Goal: Task Accomplishment & Management: Manage account settings

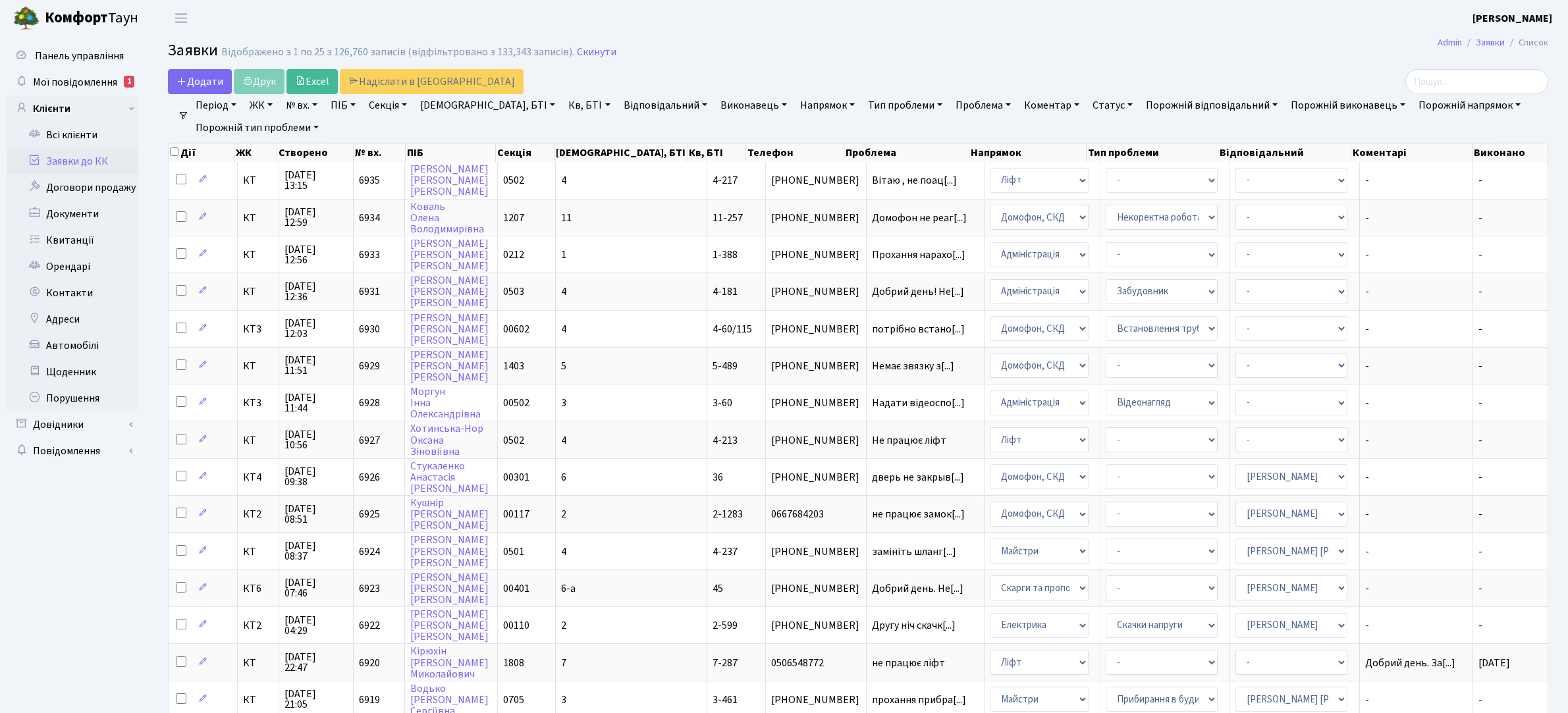
select select "25"
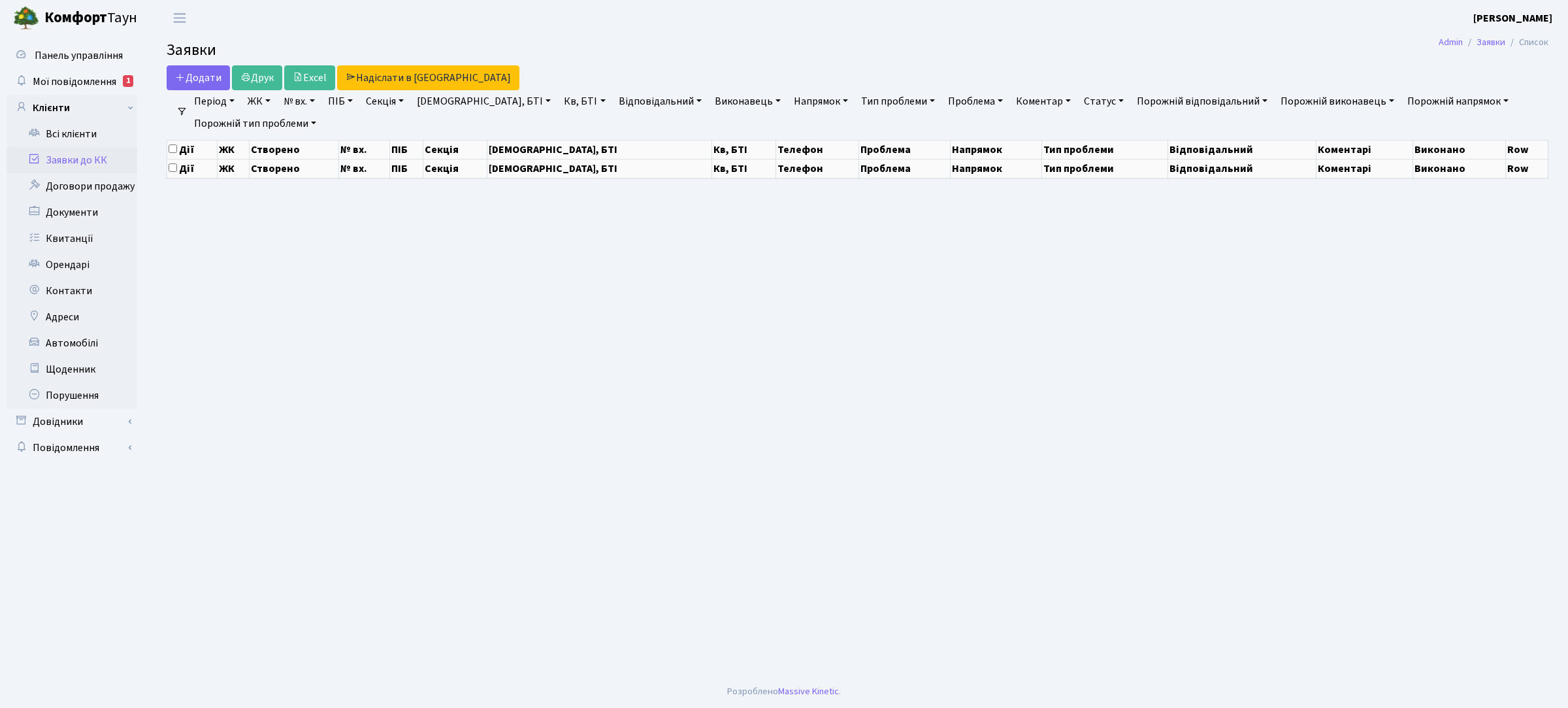
select select "25"
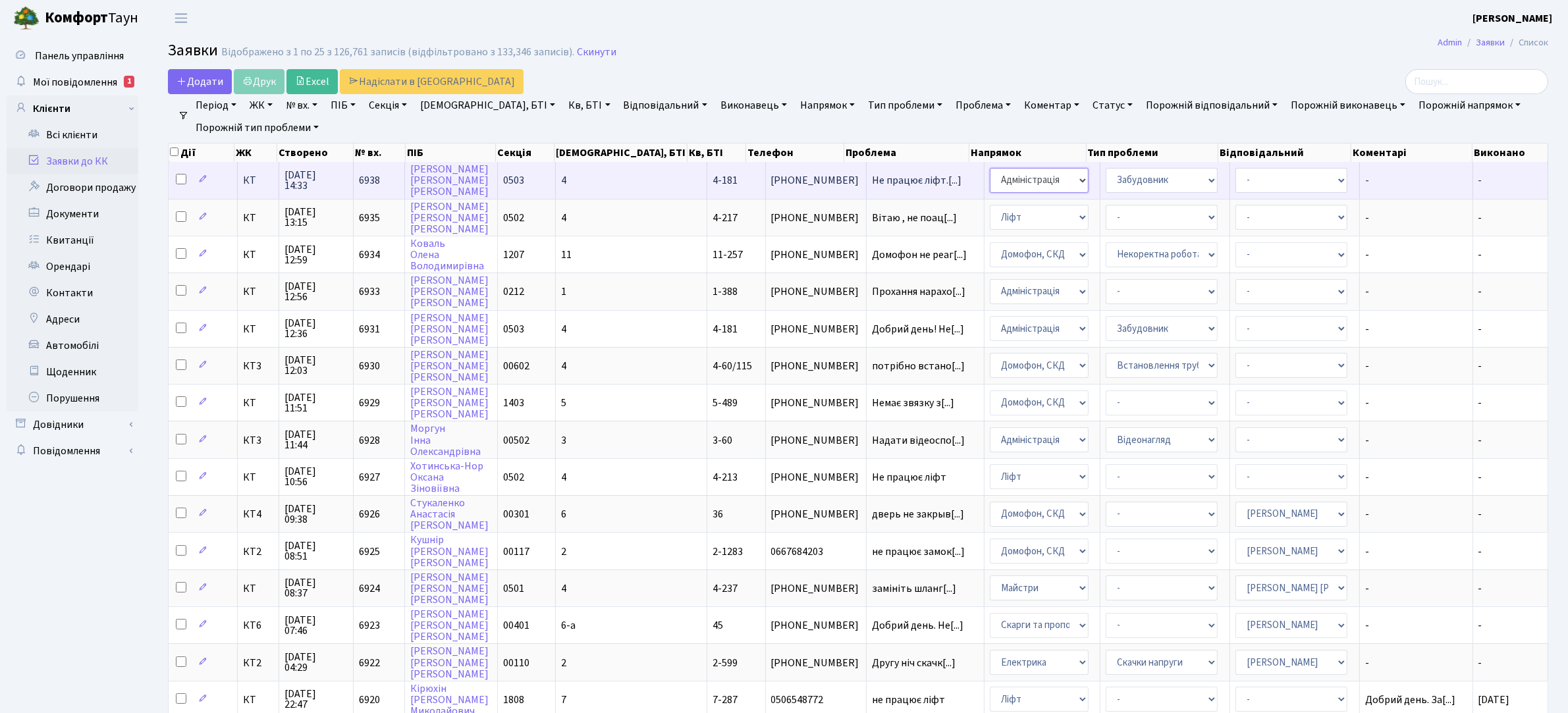
click at [1017, 186] on select "- Адміністрація Домофон, СКД Ліфт Майстри Сантехніка Економічний відділ Електри…" at bounding box center [1039, 180] width 99 height 25
select select "16"
click at [872, 178] on span "Не працює ліфт.[...]" at bounding box center [917, 180] width 90 height 15
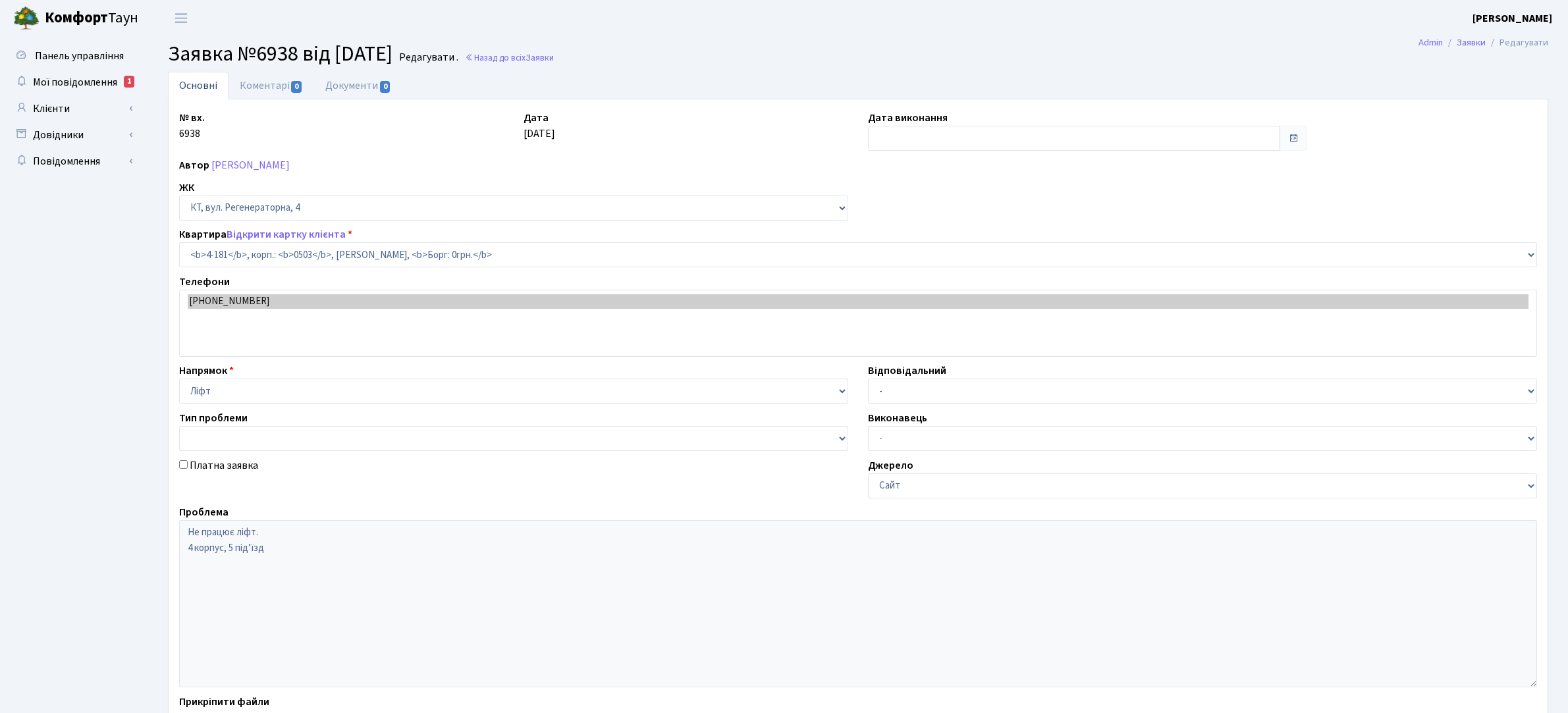
select select "1107"
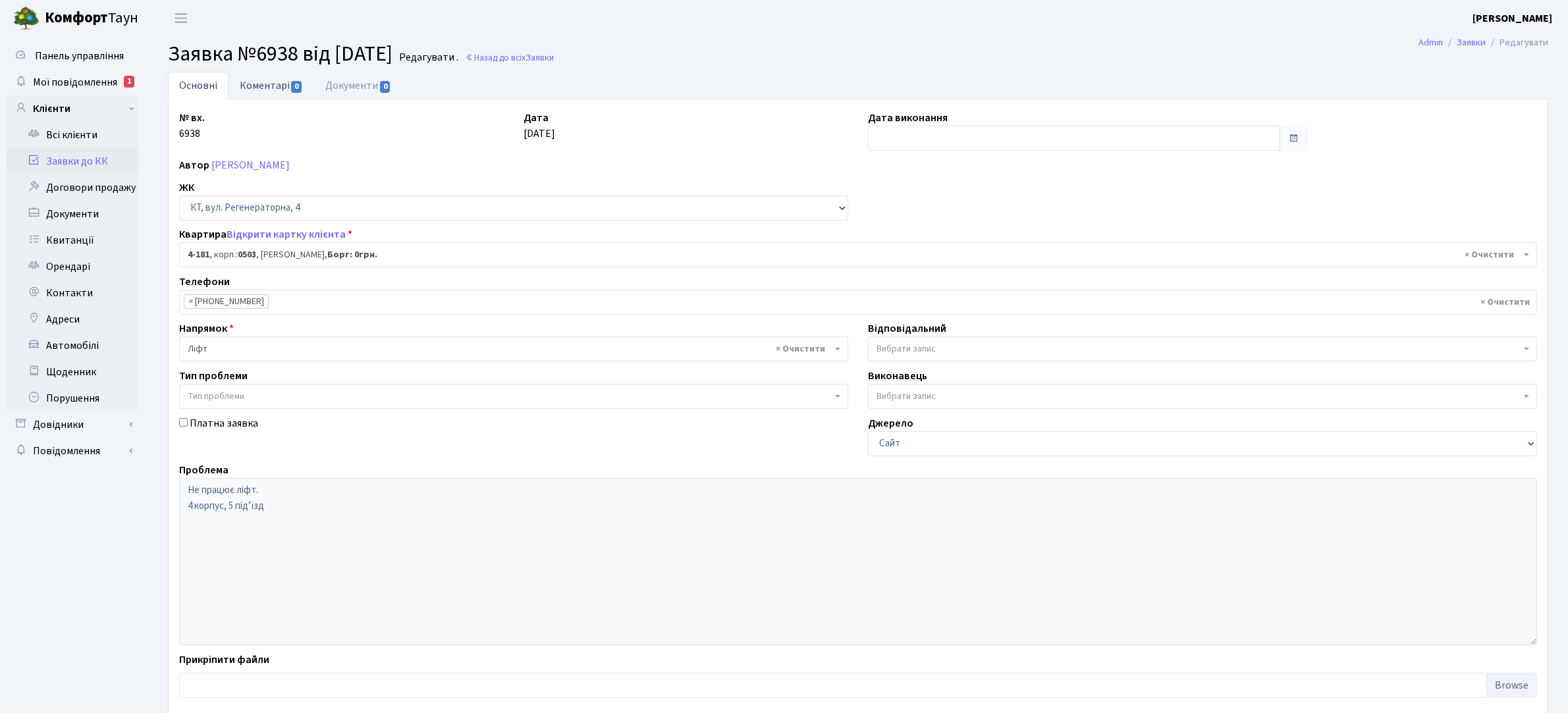
click at [280, 83] on link "Коментарі 0" at bounding box center [271, 85] width 86 height 27
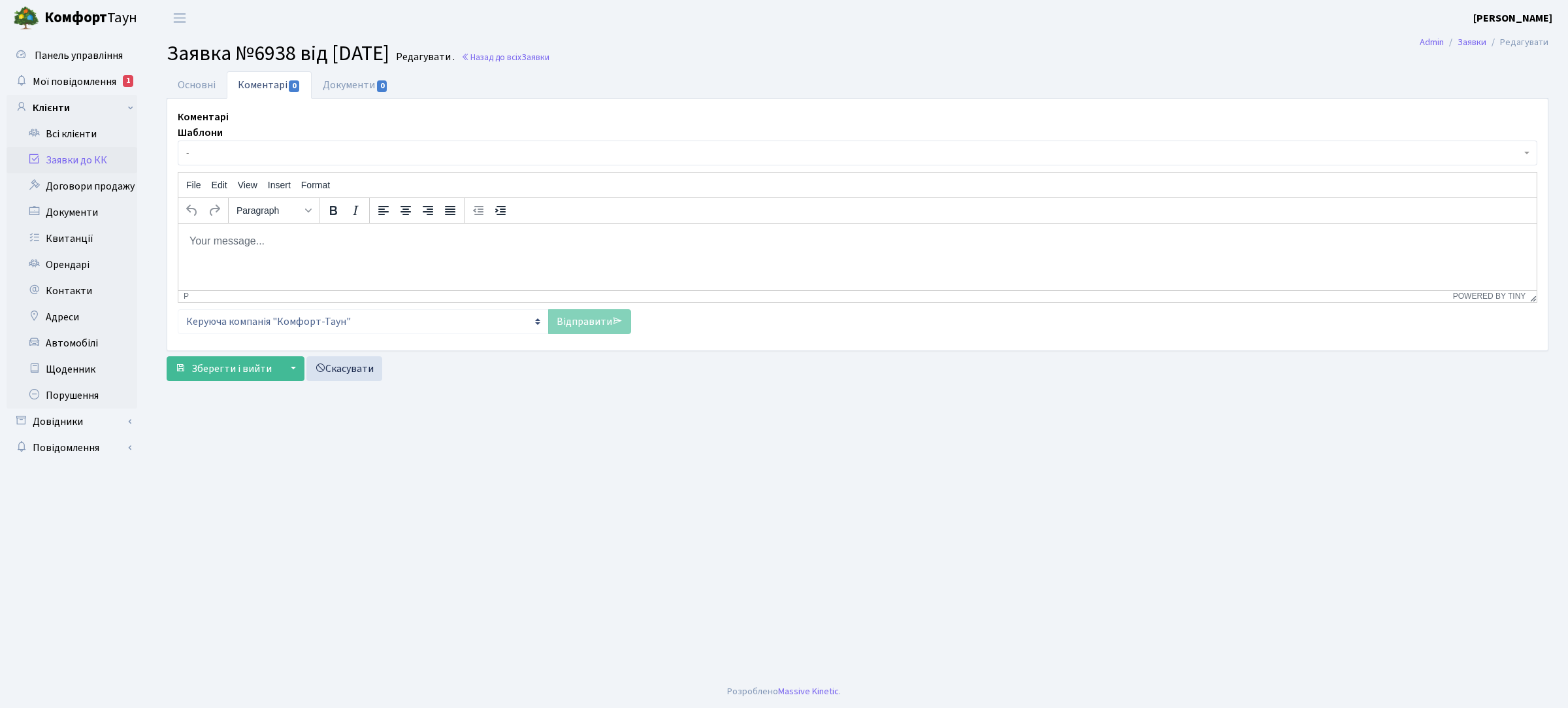
click at [516, 251] on html at bounding box center [858, 240] width 1359 height 35
click at [576, 323] on link "Відправити" at bounding box center [589, 321] width 83 height 25
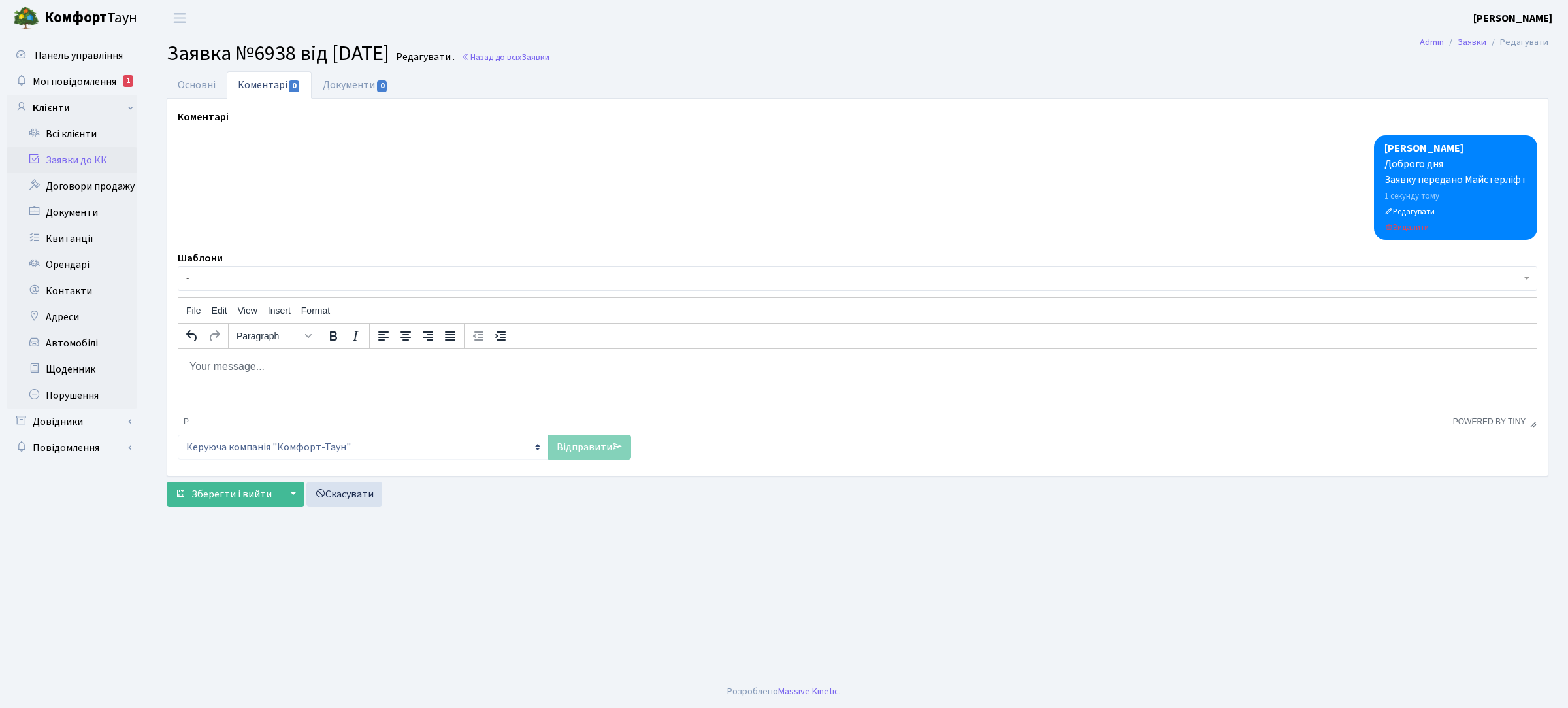
click at [85, 160] on link "Заявки до КК" at bounding box center [72, 160] width 130 height 26
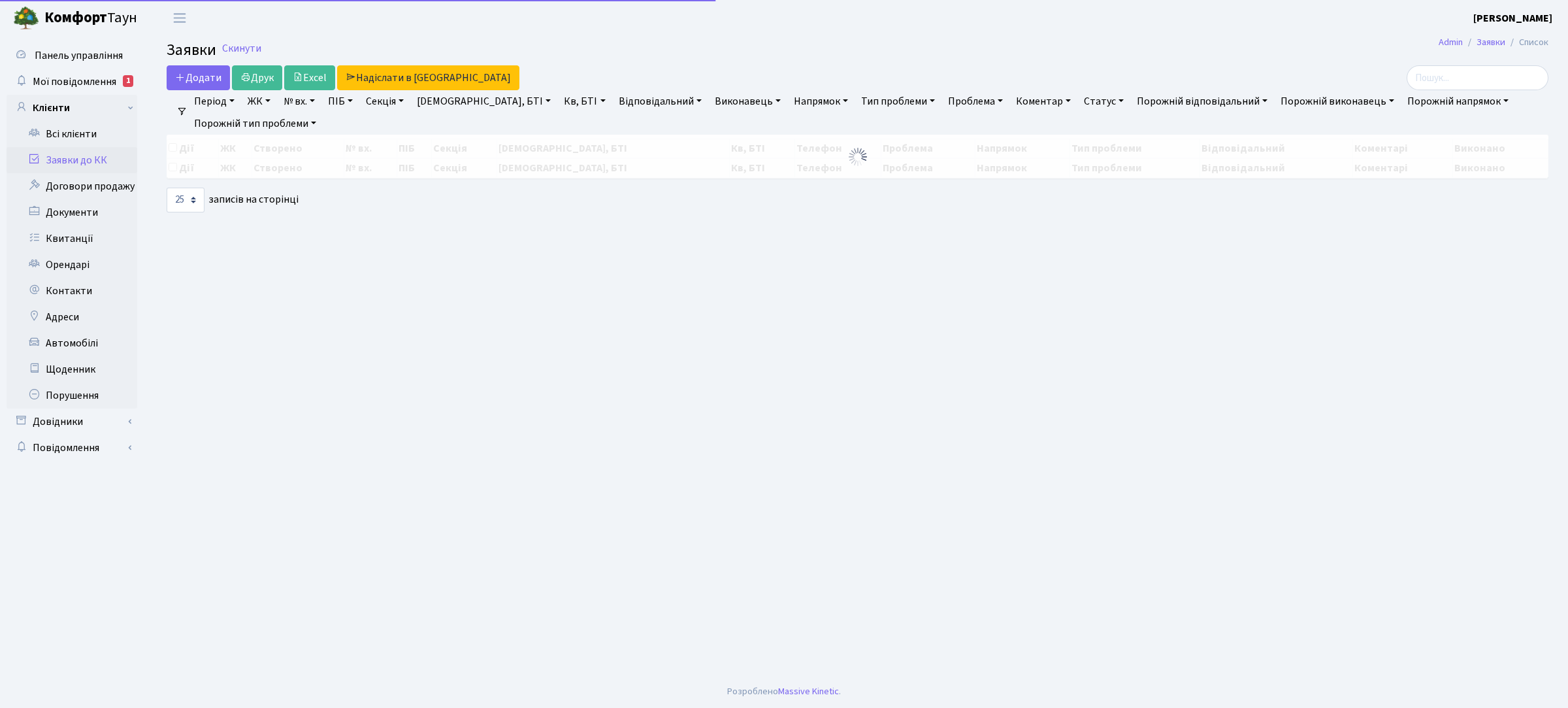
select select "25"
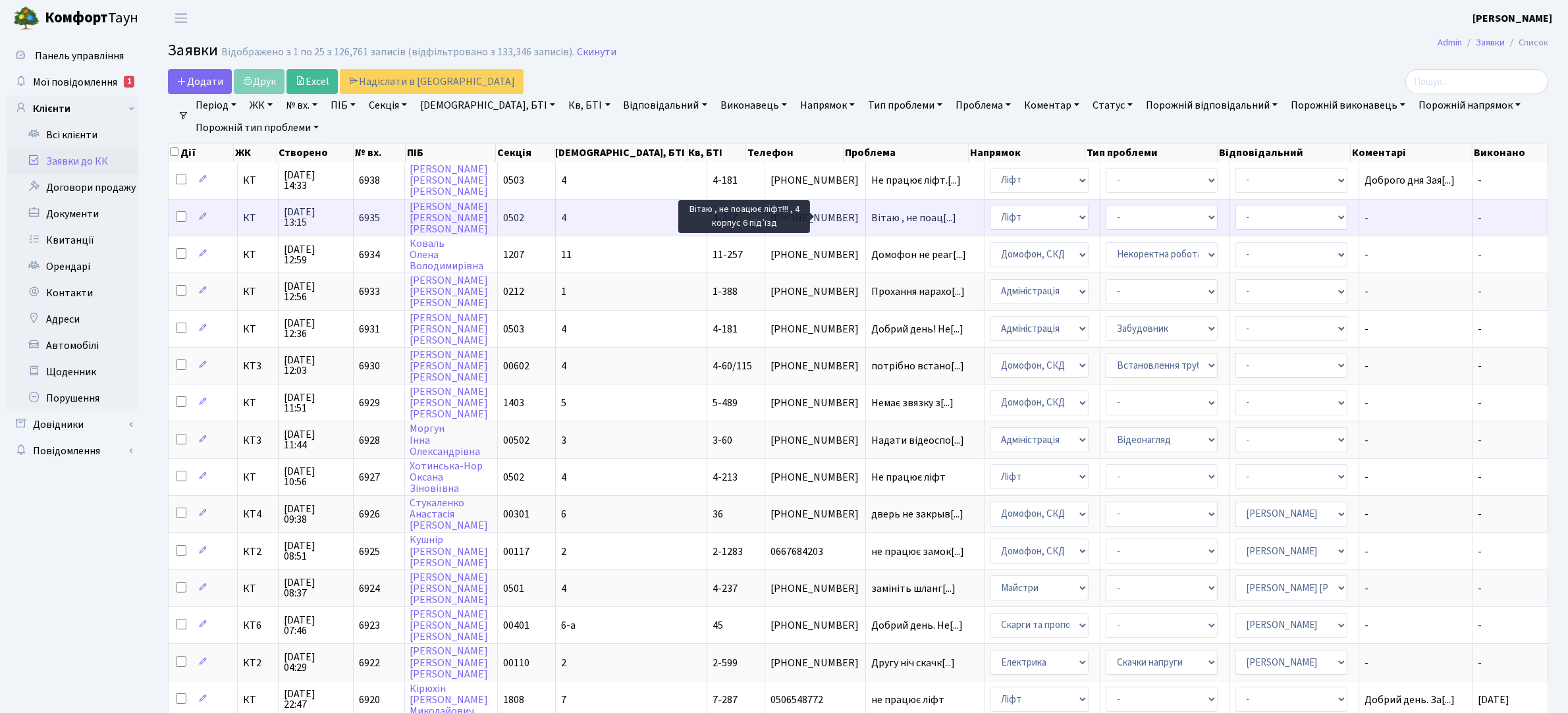
click at [871, 213] on span "Вітаю , не поац[...]" at bounding box center [914, 218] width 85 height 15
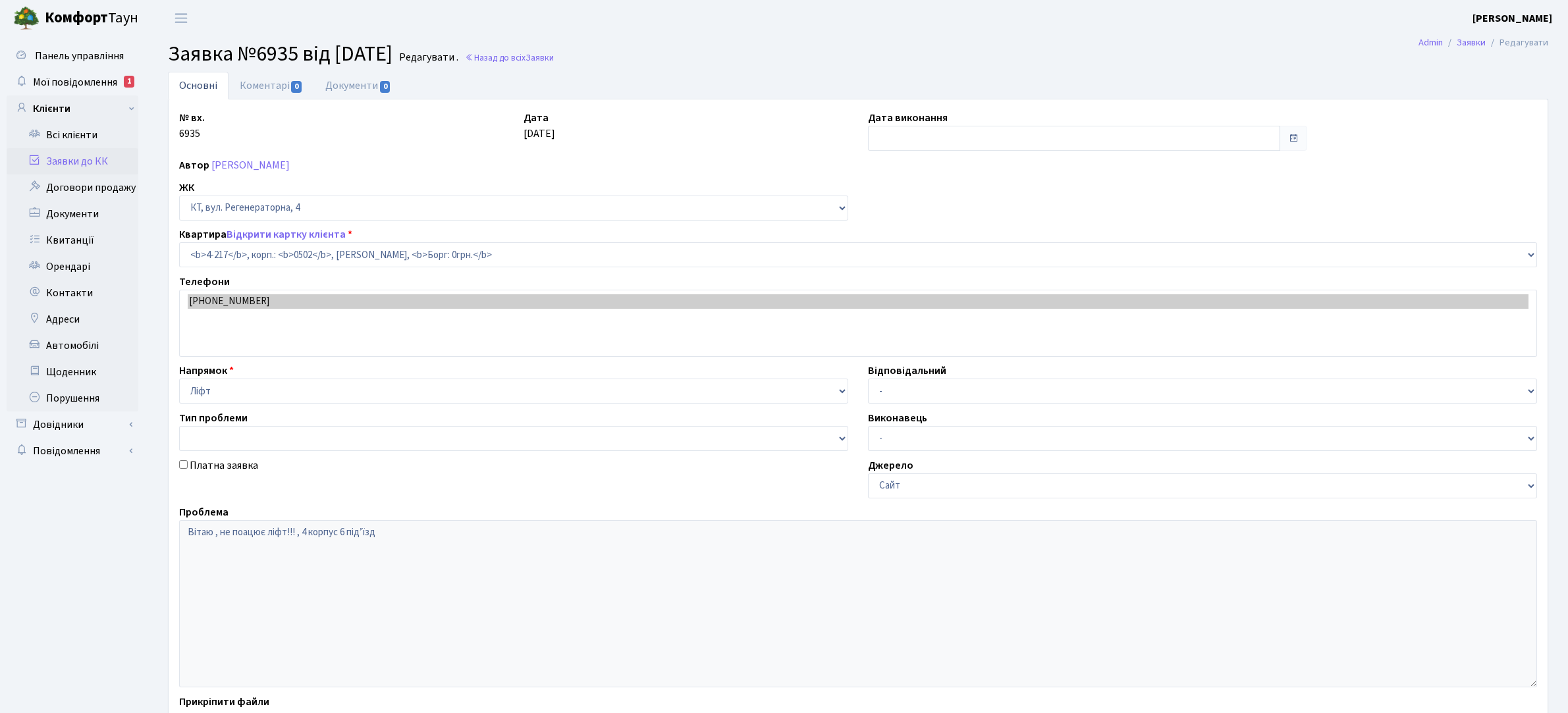
select select "1080"
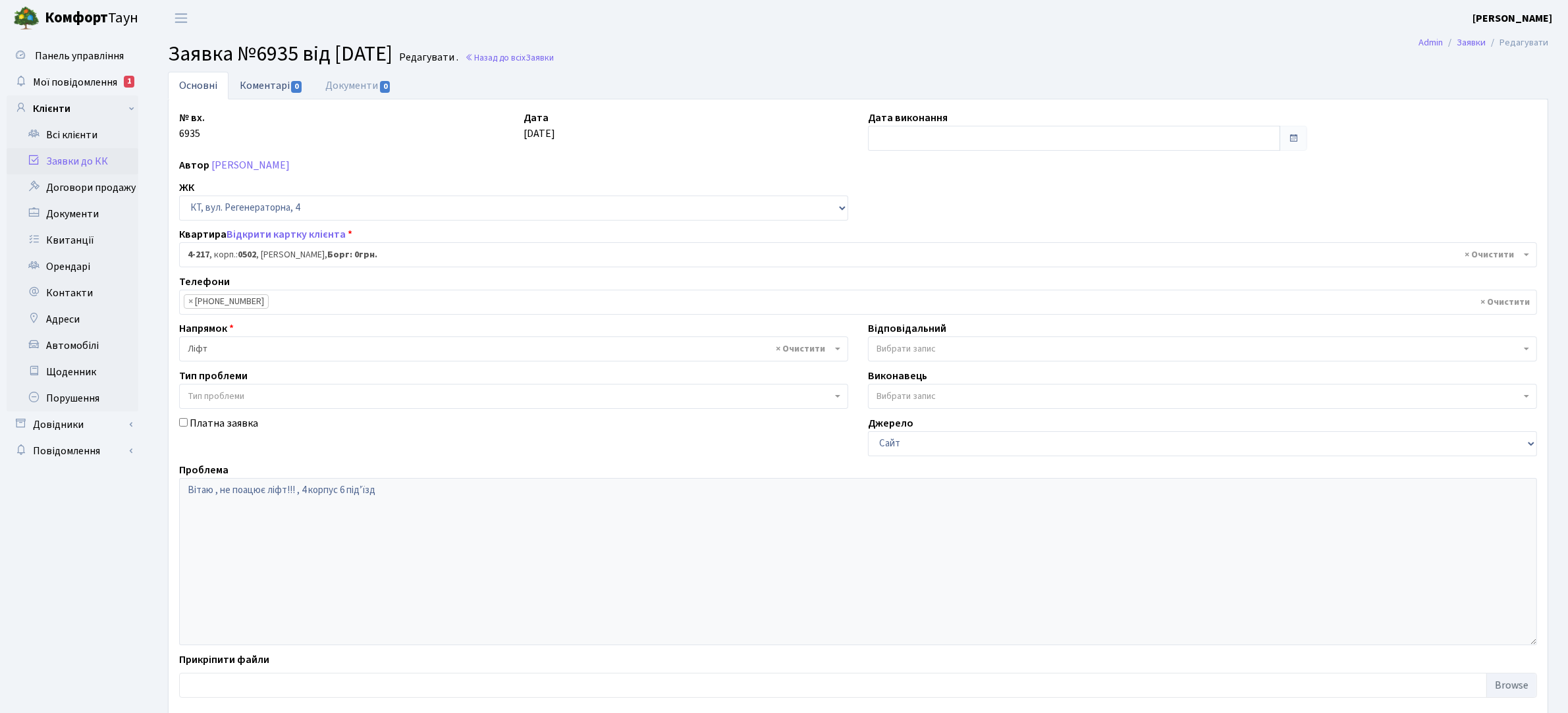
click at [278, 84] on link "Коментарі 0" at bounding box center [271, 85] width 86 height 27
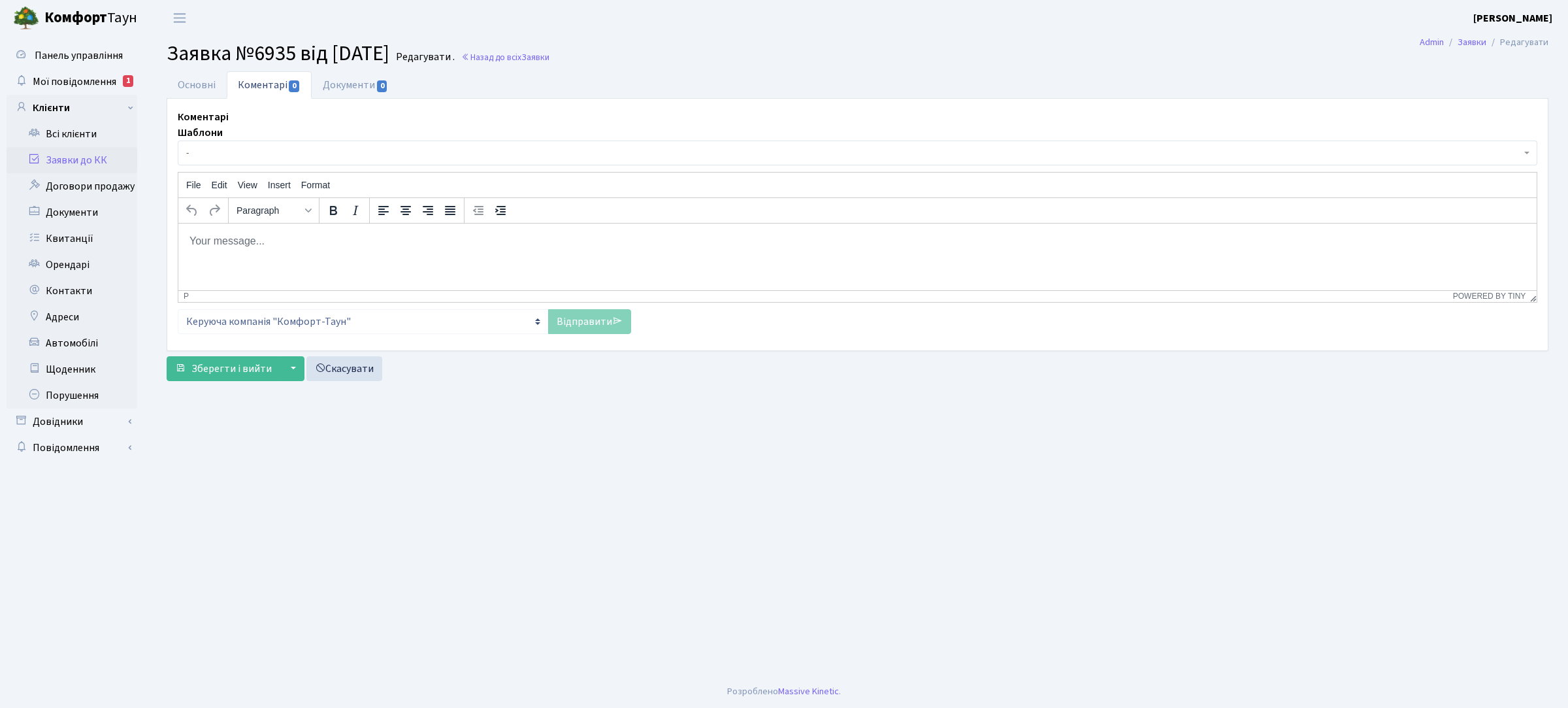
click at [317, 235] on p "Rich Text Area. Press ALT-0 for help." at bounding box center [857, 240] width 1337 height 15
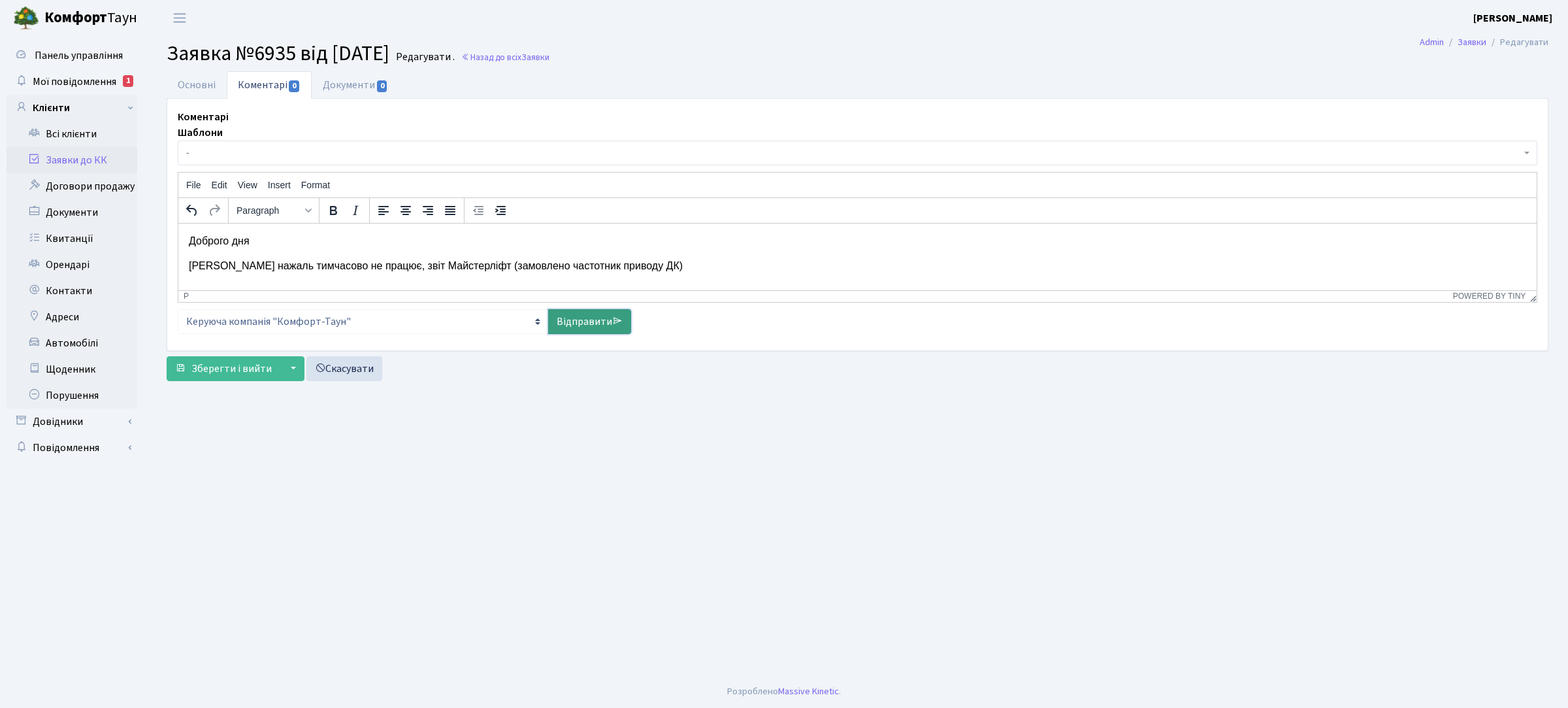
click at [590, 317] on link "Відправити" at bounding box center [589, 321] width 83 height 25
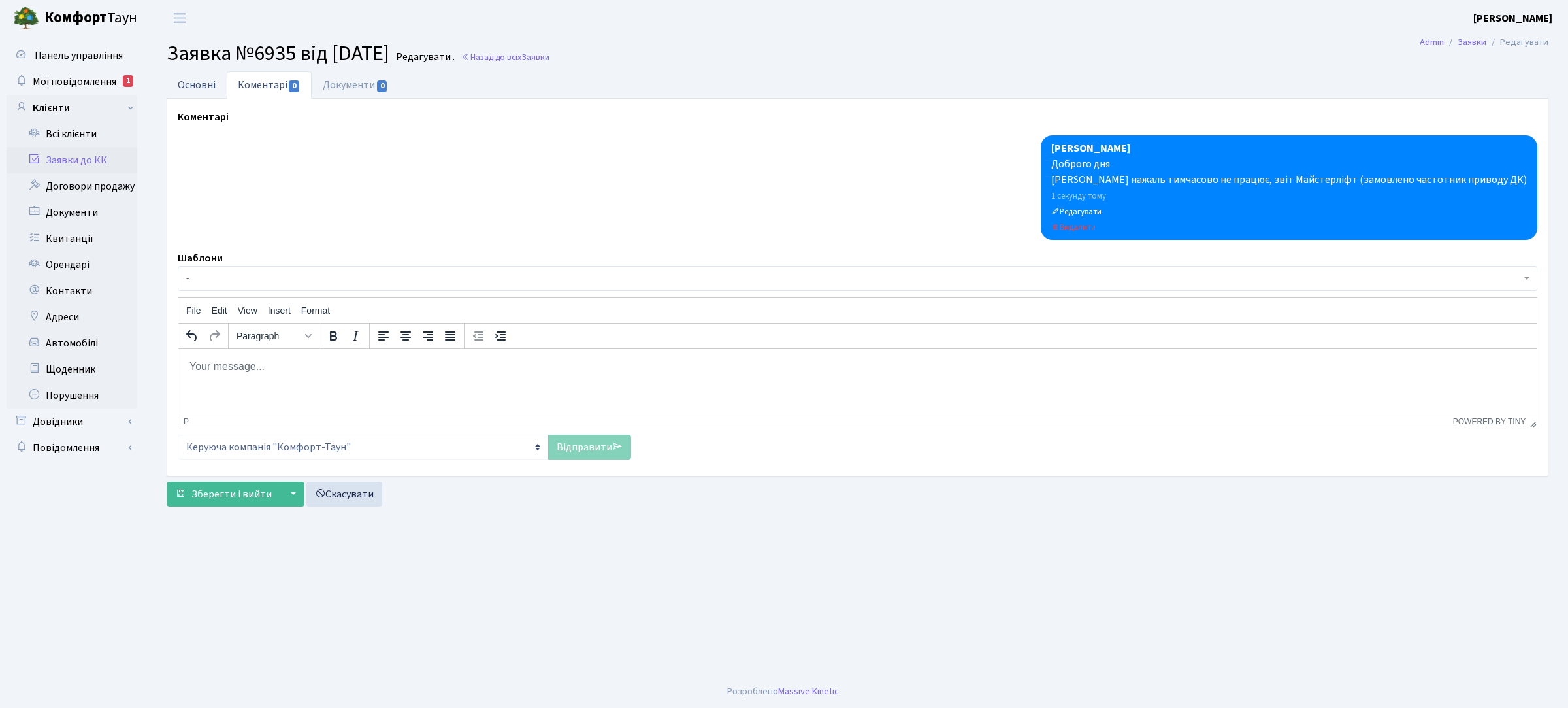
click at [217, 81] on link "Основні" at bounding box center [196, 84] width 60 height 27
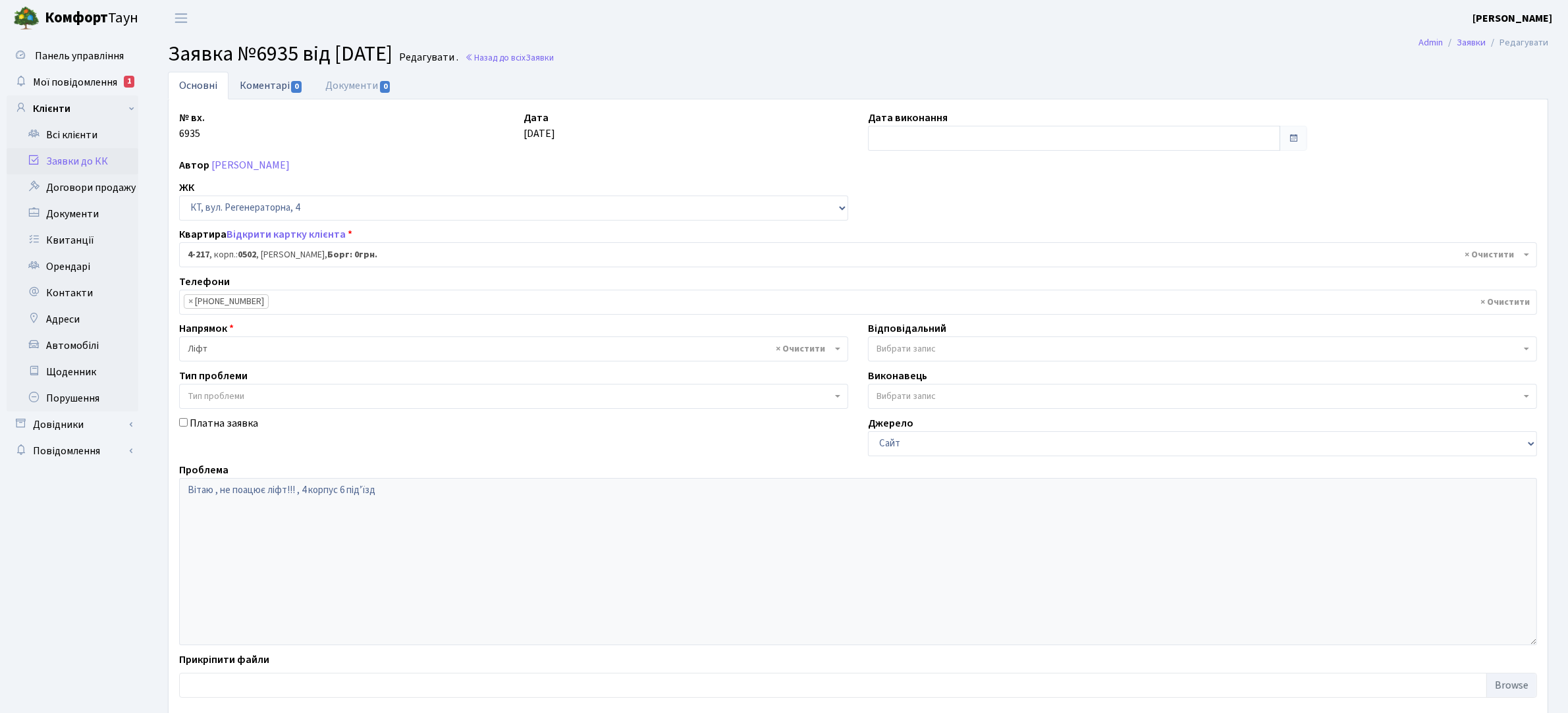
click at [277, 87] on link "Коментарі 0" at bounding box center [271, 85] width 86 height 27
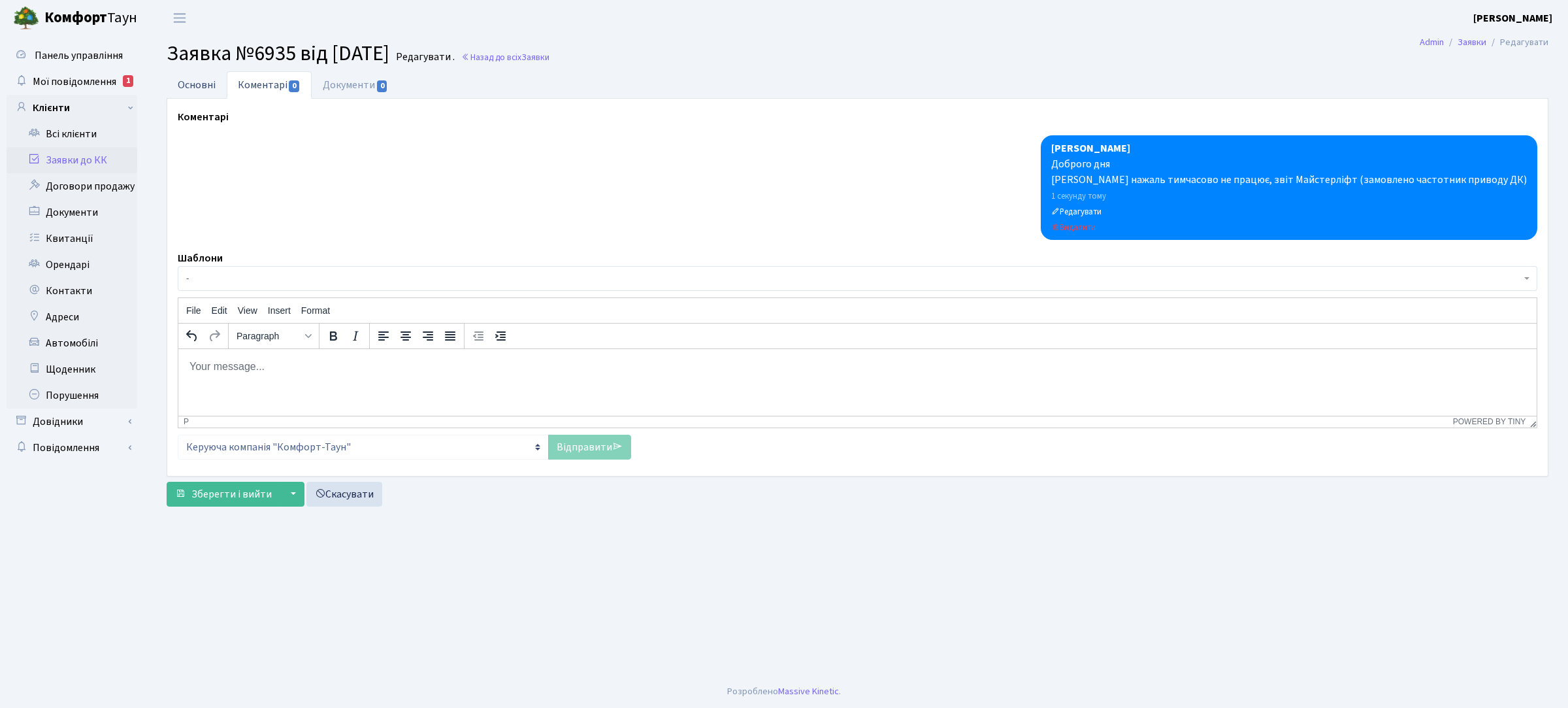
click at [187, 81] on link "Основні" at bounding box center [196, 84] width 60 height 27
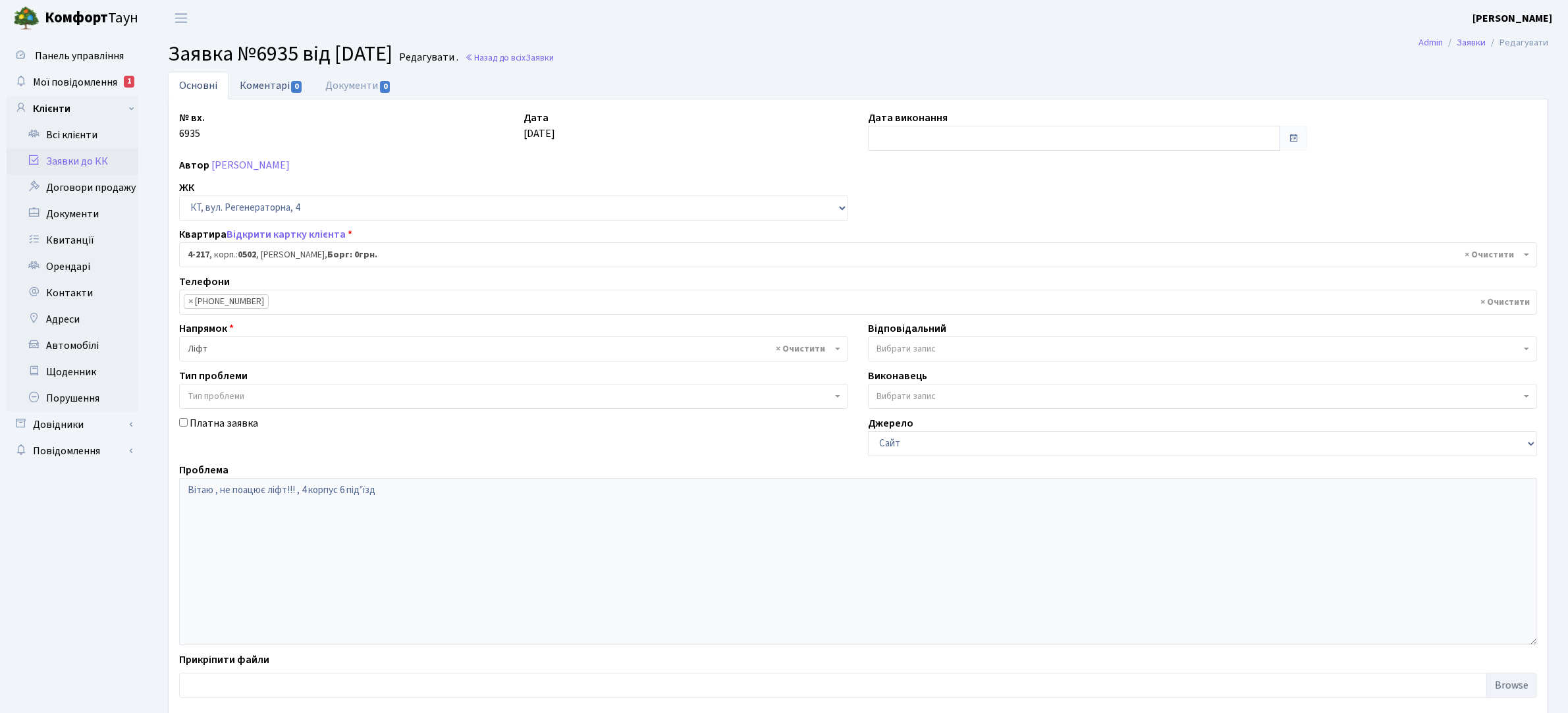
click at [271, 81] on link "Коментарі 0" at bounding box center [271, 85] width 86 height 27
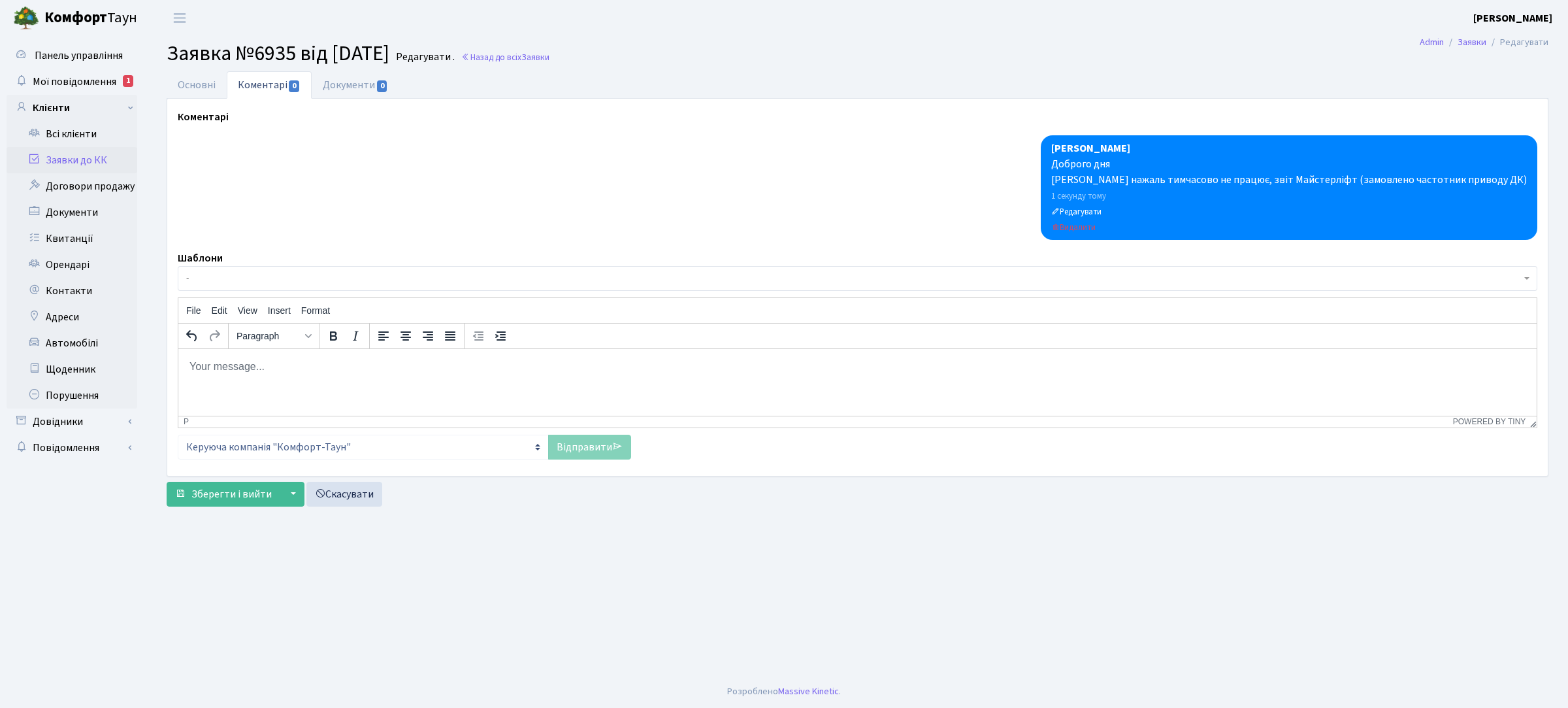
click at [1119, 164] on div "Доброго дня Ліфт нажаль тимчасово не працює, звіт Майстерліфт (замовлено частот…" at bounding box center [1289, 172] width 476 height 32
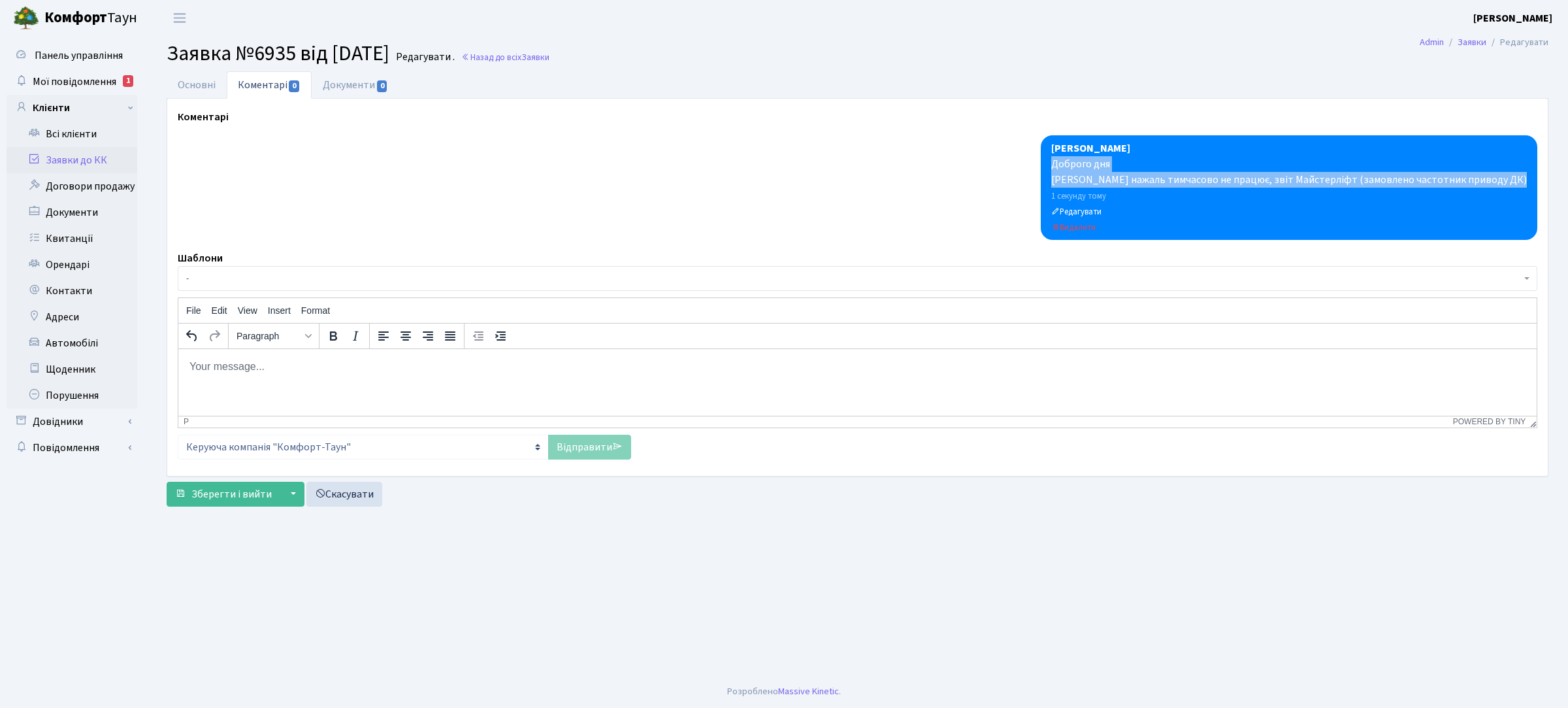
drag, startPoint x: 1119, startPoint y: 164, endPoint x: 1526, endPoint y: 181, distance: 407.4
click at [1526, 181] on div "Доброго дня Ліфт нажаль тимчасово не працює, звіт Майстерліфт (замовлено частот…" at bounding box center [1289, 172] width 476 height 32
copy div "Доброго дня Ліфт нажаль тимчасово не працює, звіт Майстерліфт (замовлено частот…"
click at [86, 160] on link "Заявки до КК" at bounding box center [72, 160] width 130 height 26
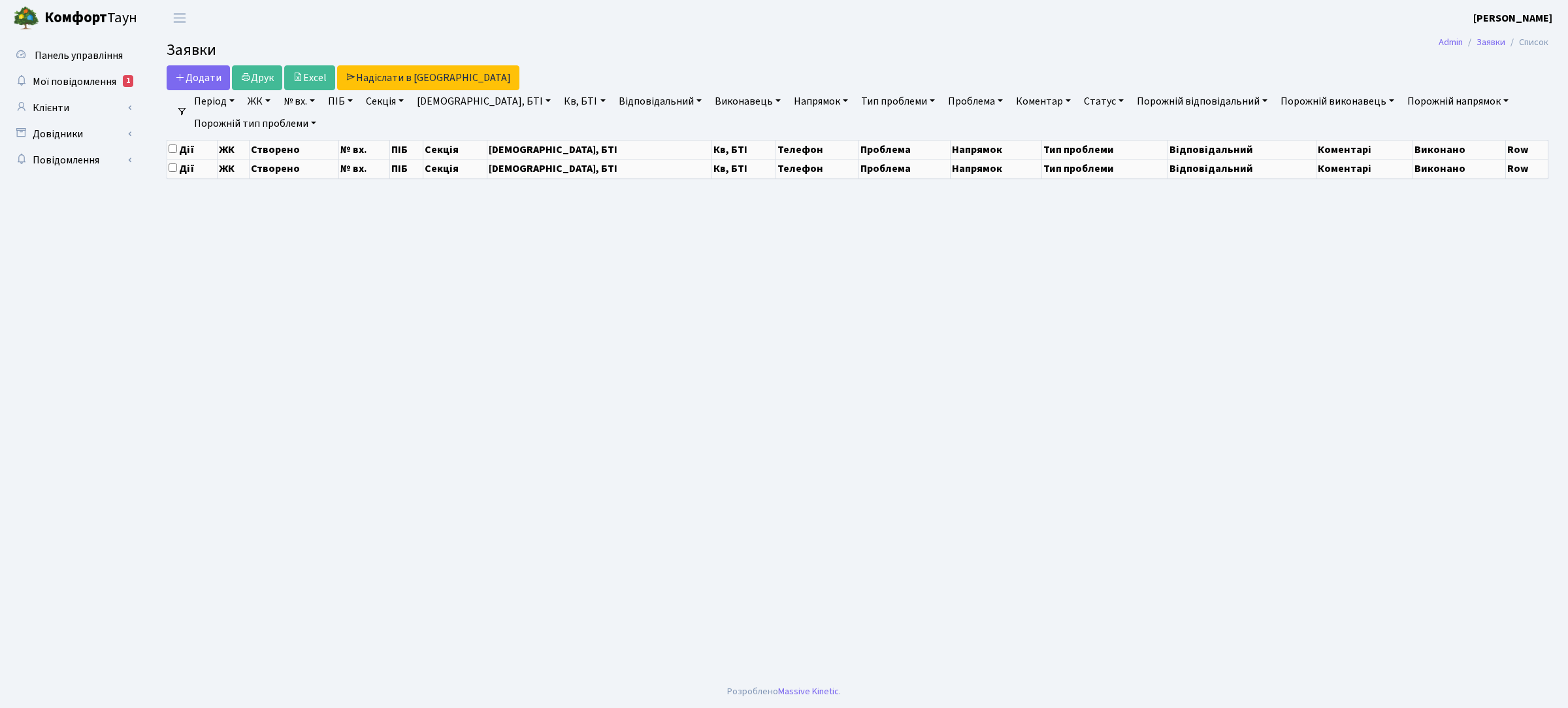
select select "25"
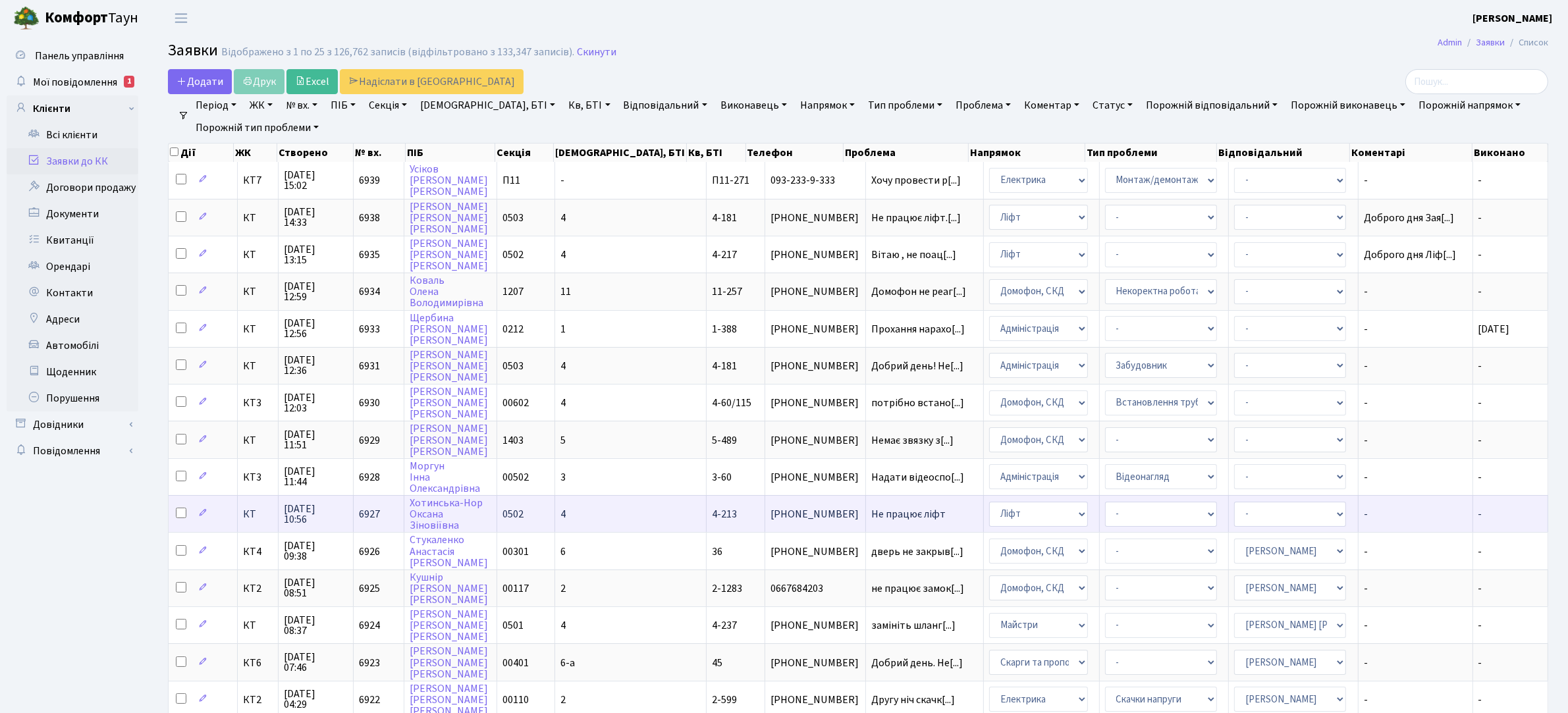
click at [871, 509] on span "Не працює ліфт" at bounding box center [924, 514] width 106 height 10
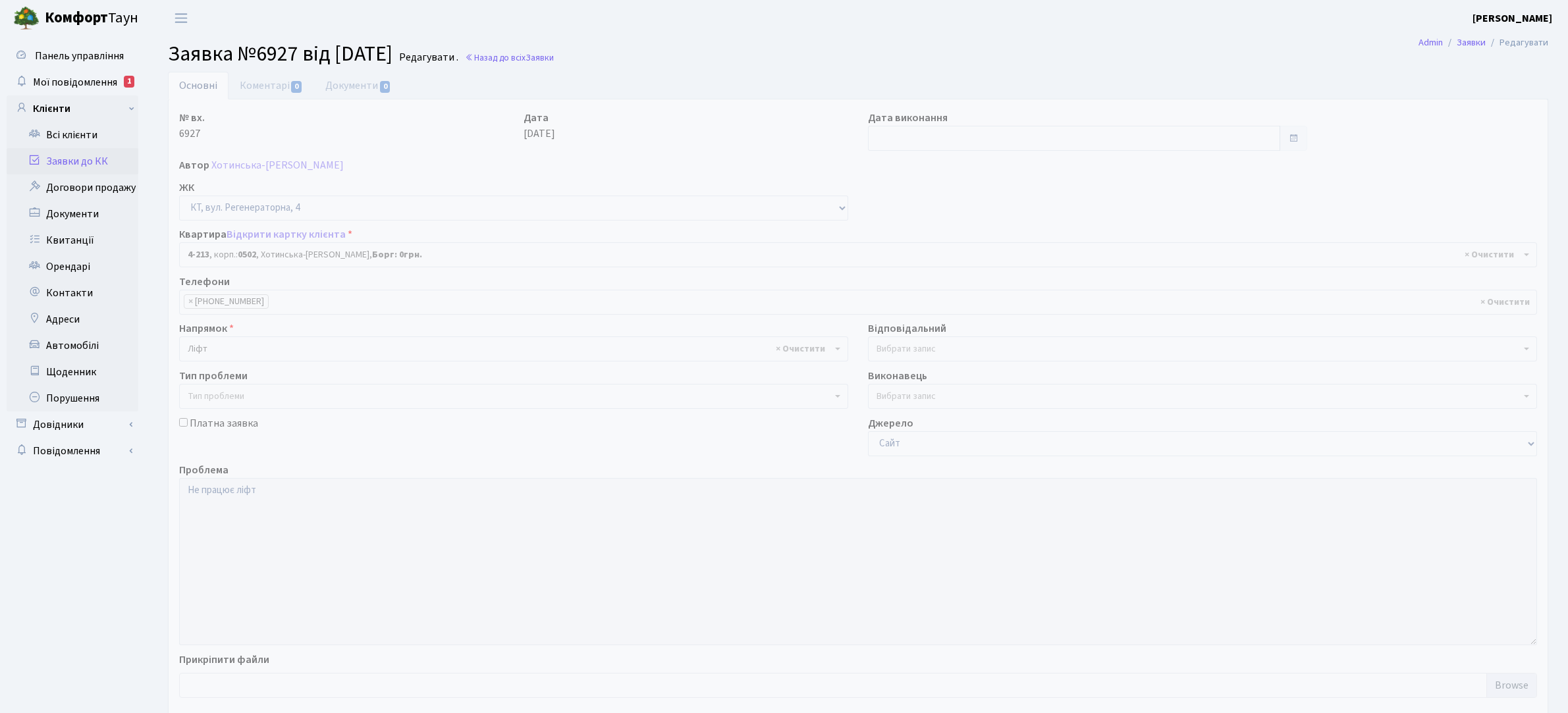
select select "1075"
click at [264, 87] on link "Коментарі 0" at bounding box center [271, 85] width 86 height 27
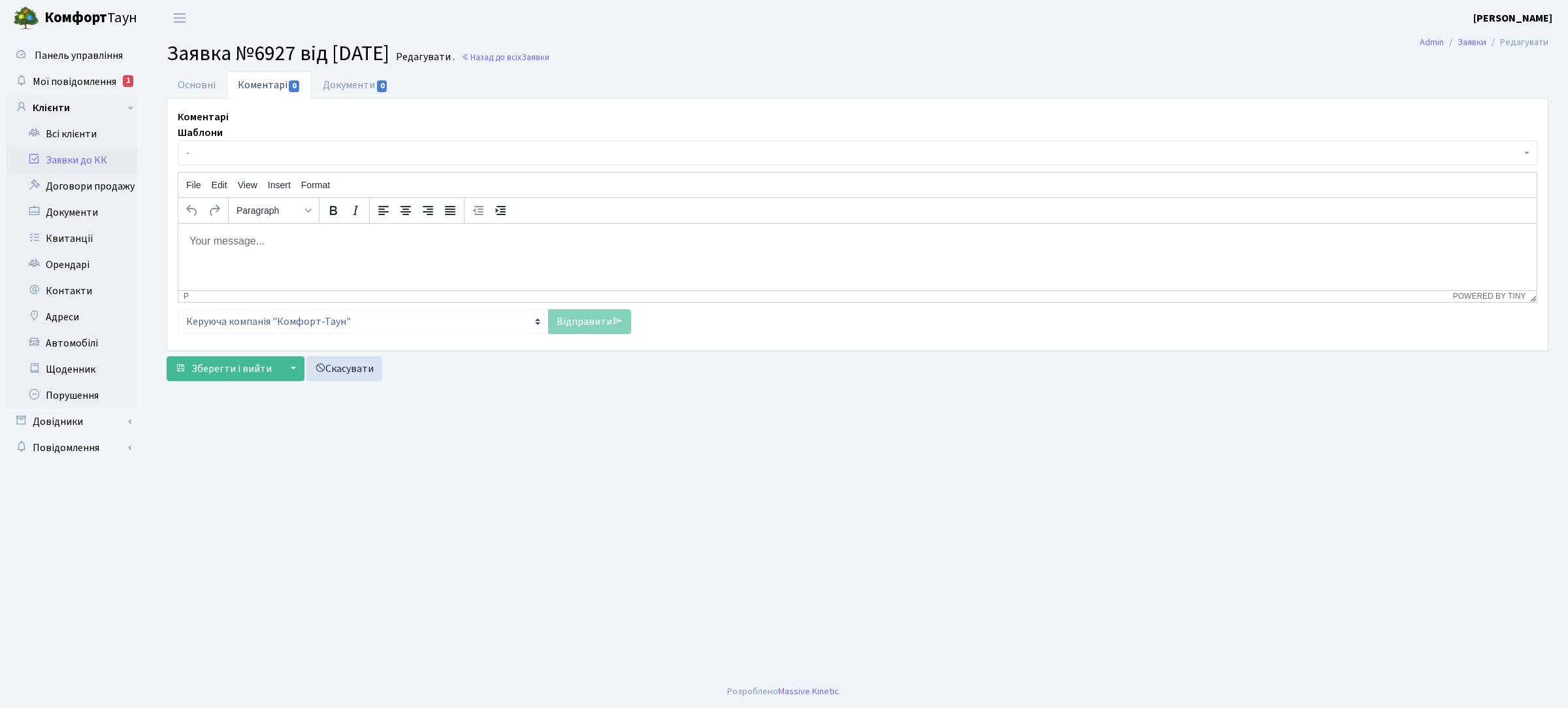
click at [256, 240] on body "Rich Text Area. Press ALT-0 for help." at bounding box center [857, 240] width 1337 height 15
click at [198, 243] on body "Rich Text Area. Press ALT-0 for help." at bounding box center [857, 240] width 1337 height 15
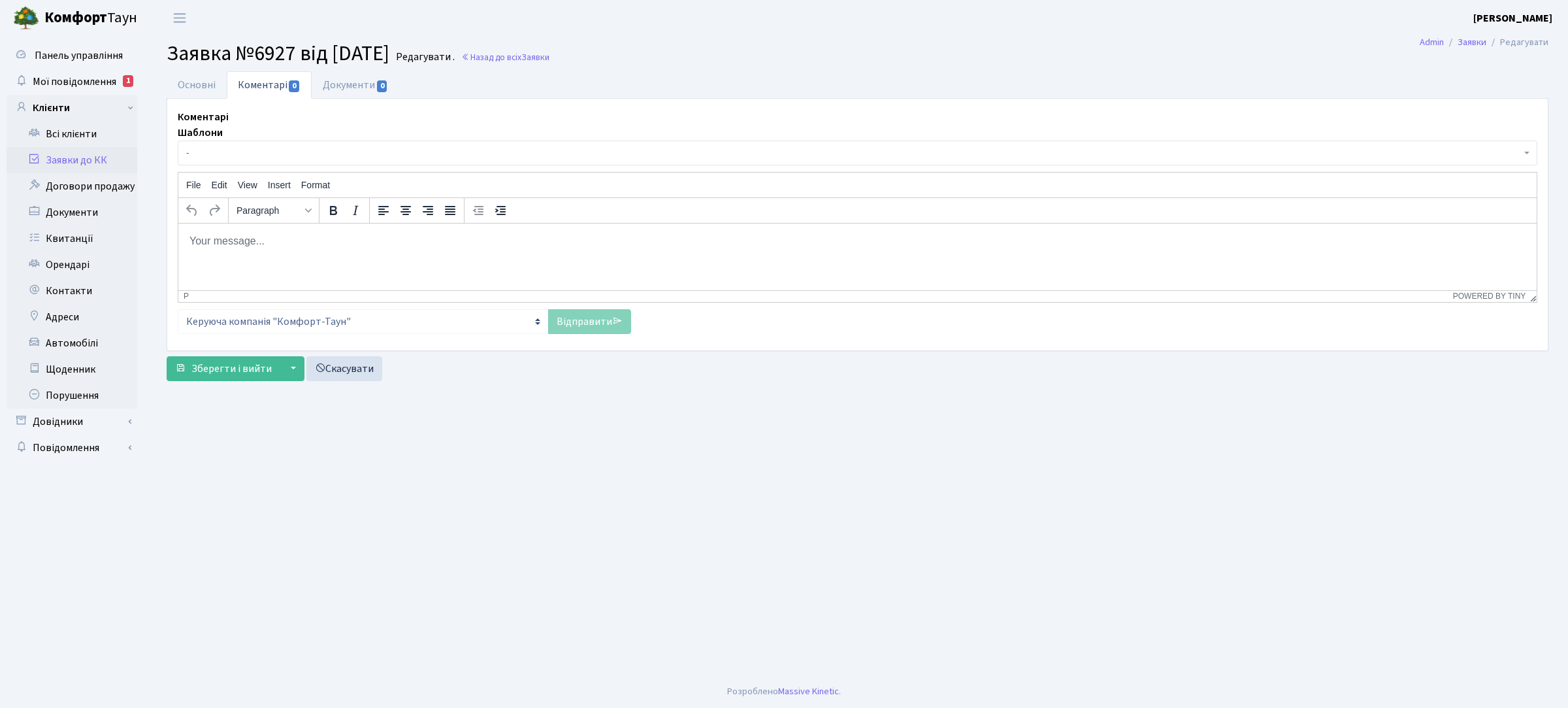
click at [198, 243] on body "Rich Text Area. Press ALT-0 for help." at bounding box center [857, 240] width 1337 height 15
click at [218, 255] on icon at bounding box center [212, 257] width 15 height 15
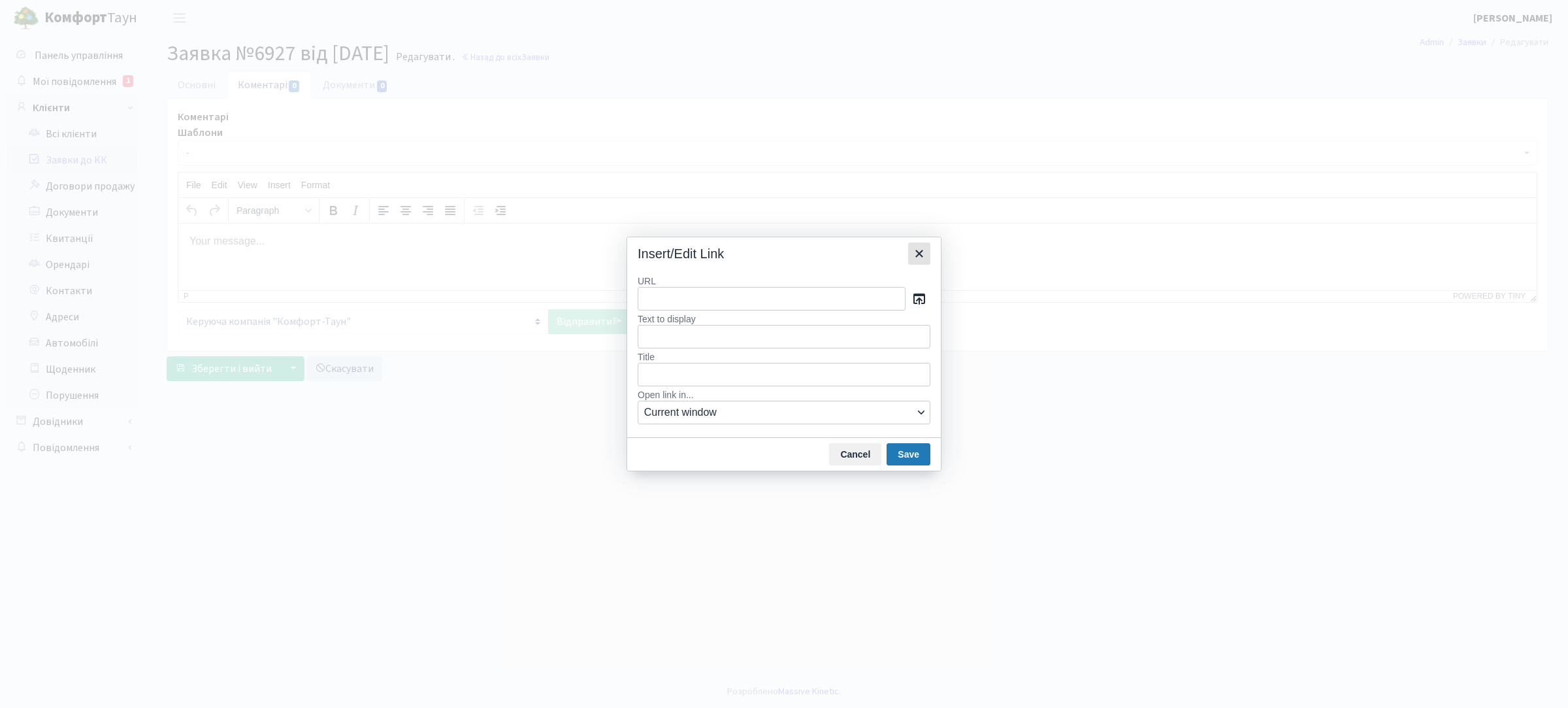
click at [918, 258] on icon "Close" at bounding box center [920, 253] width 15 height 15
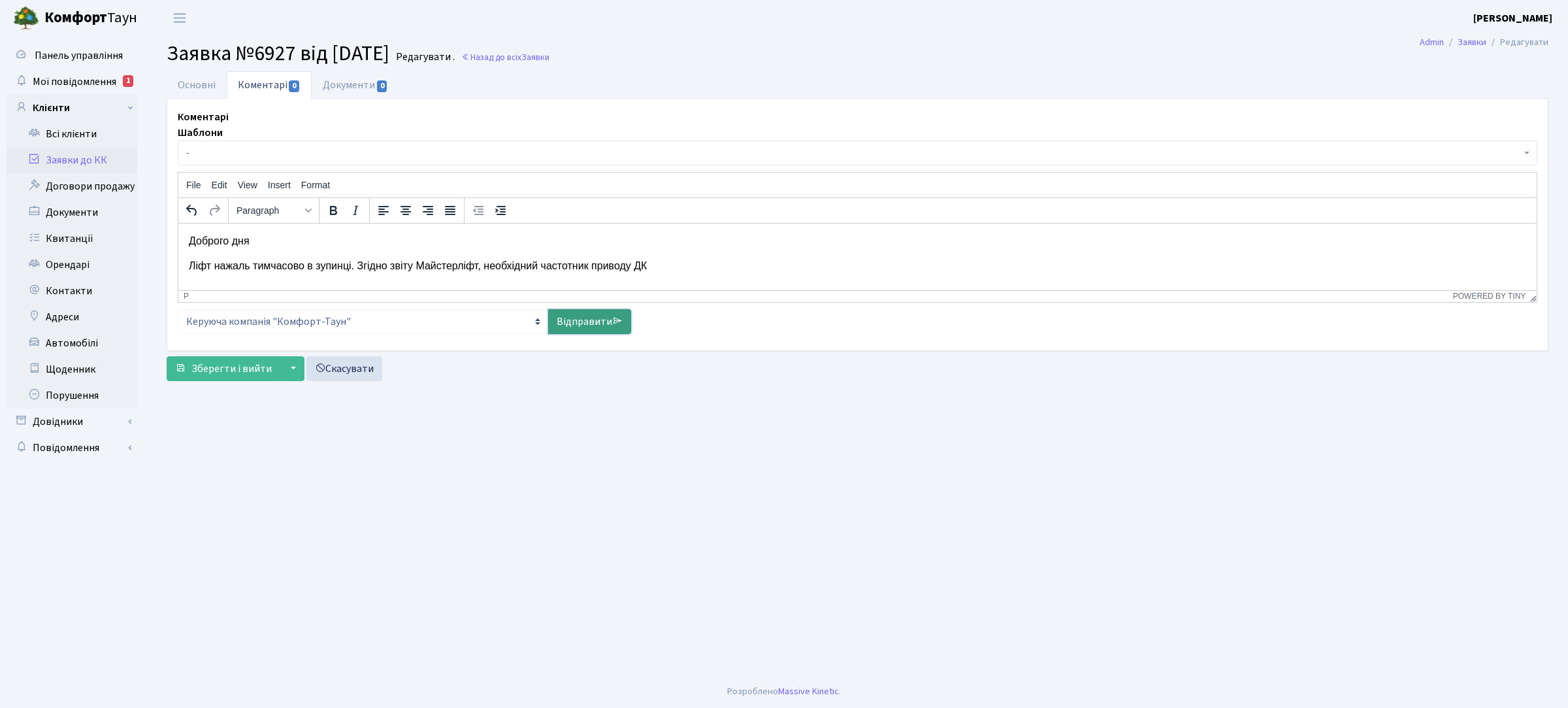
click at [579, 323] on link "Відправити" at bounding box center [589, 321] width 83 height 25
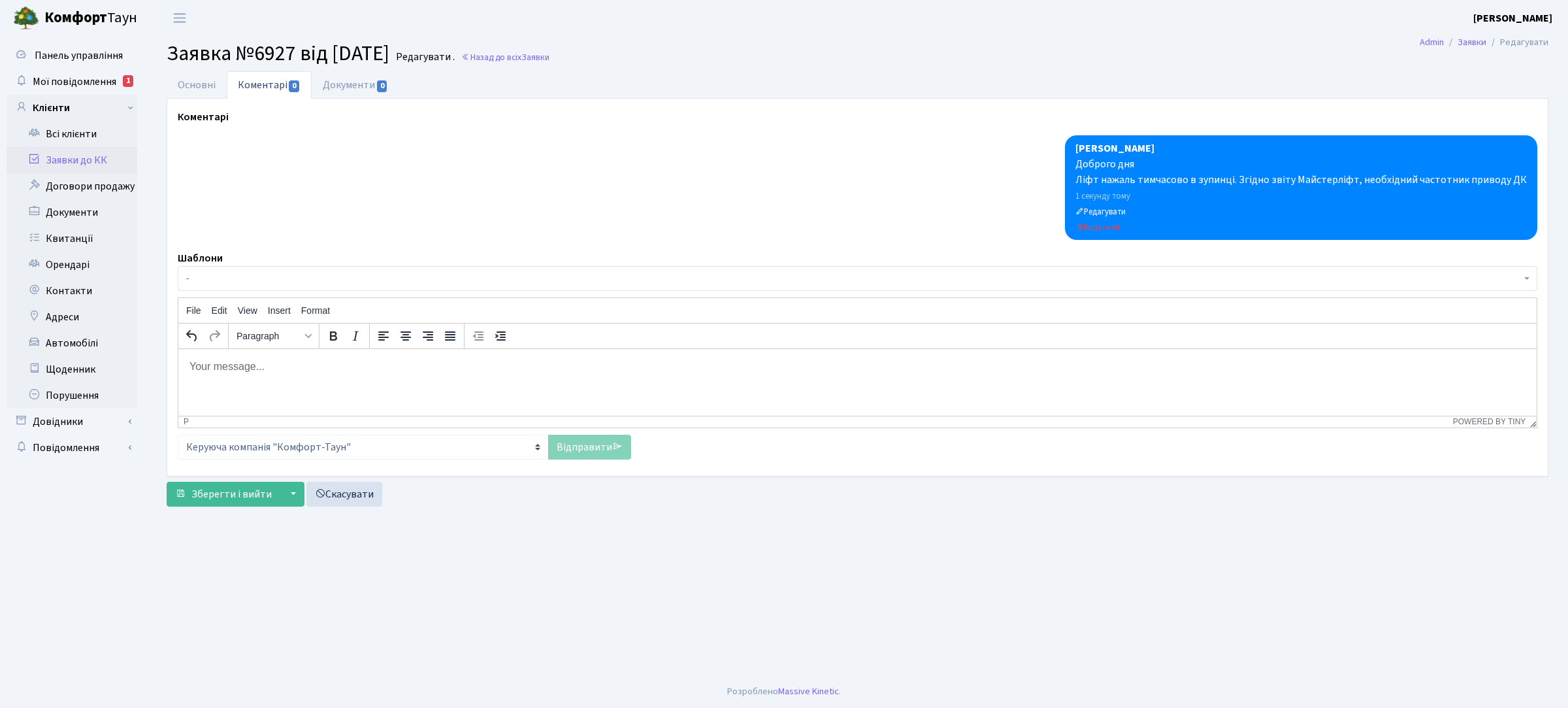
click at [90, 160] on link "Заявки до КК" at bounding box center [72, 160] width 130 height 26
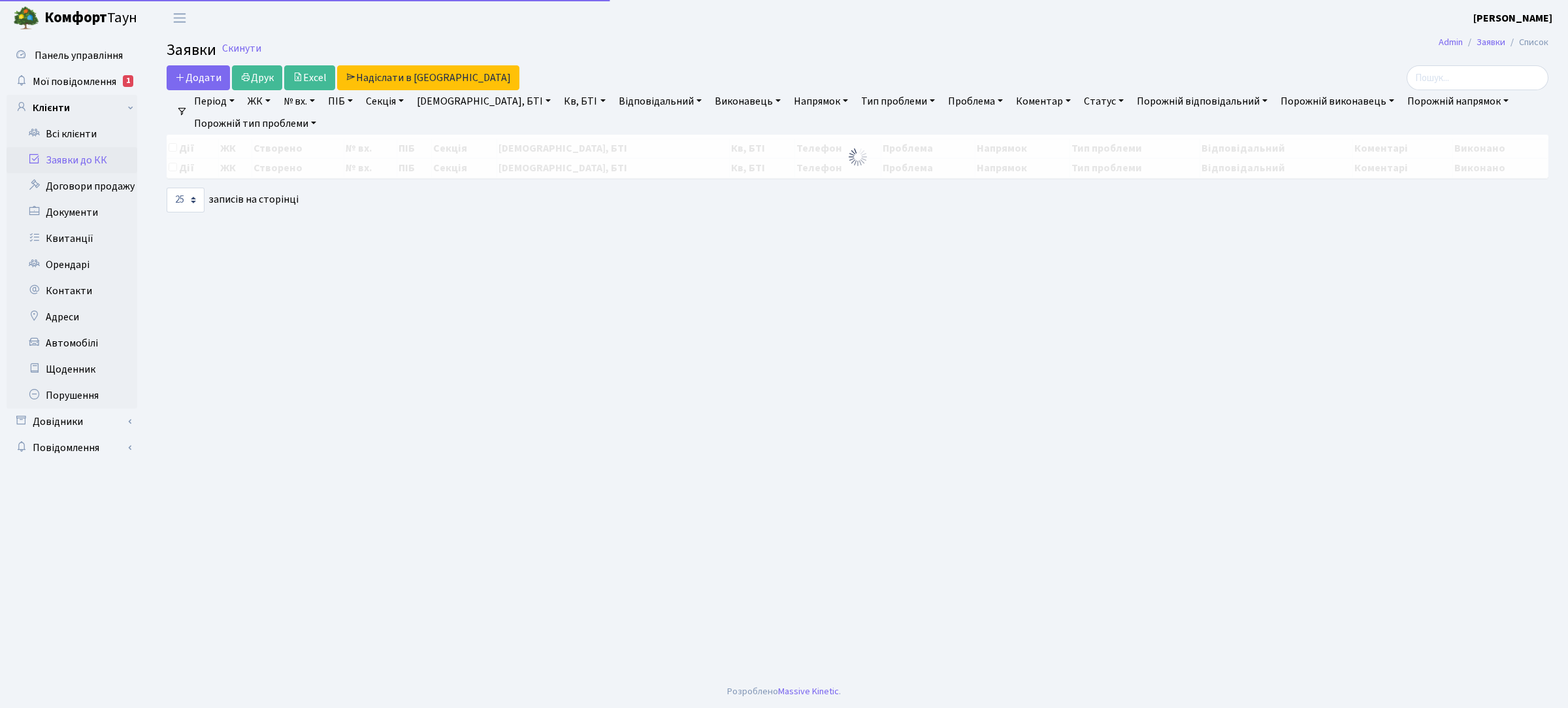
select select "25"
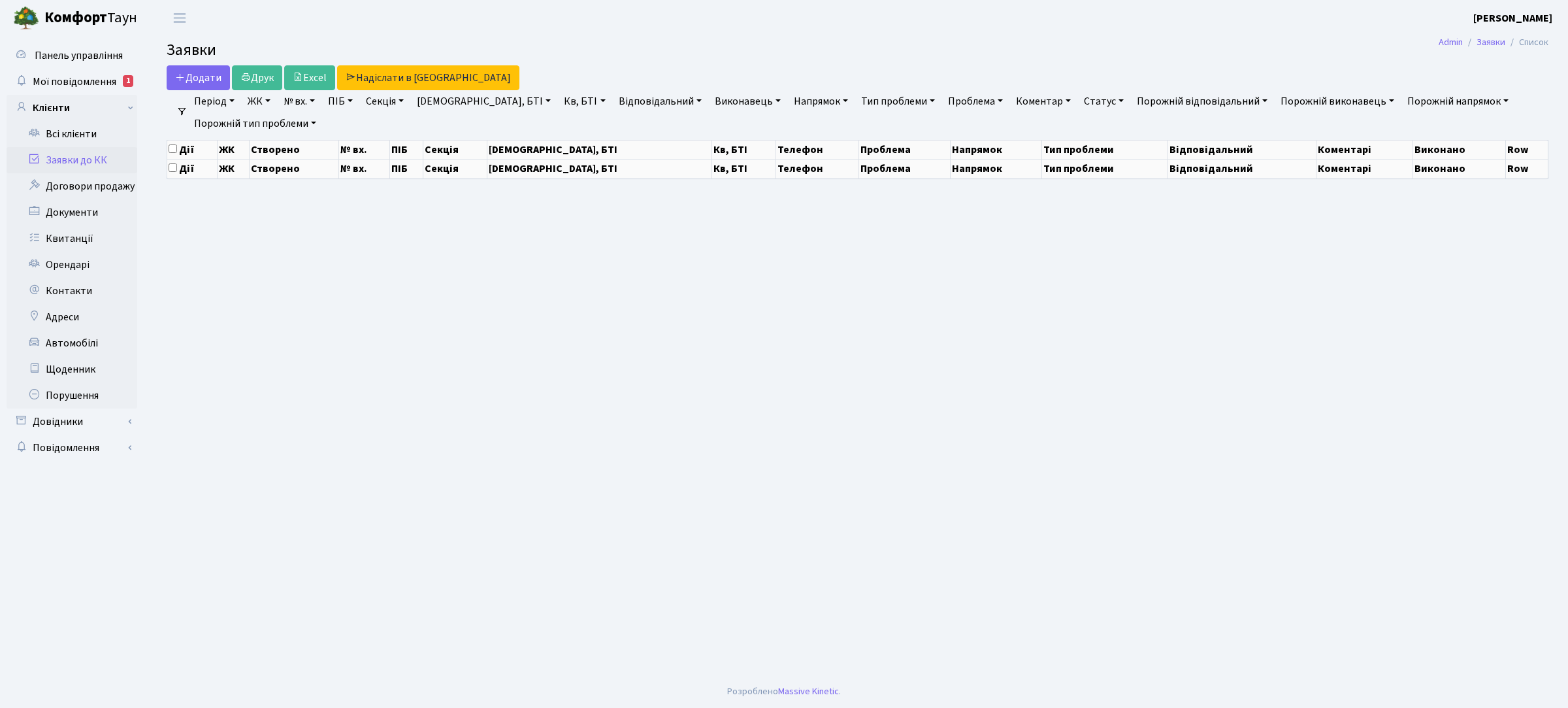
select select "25"
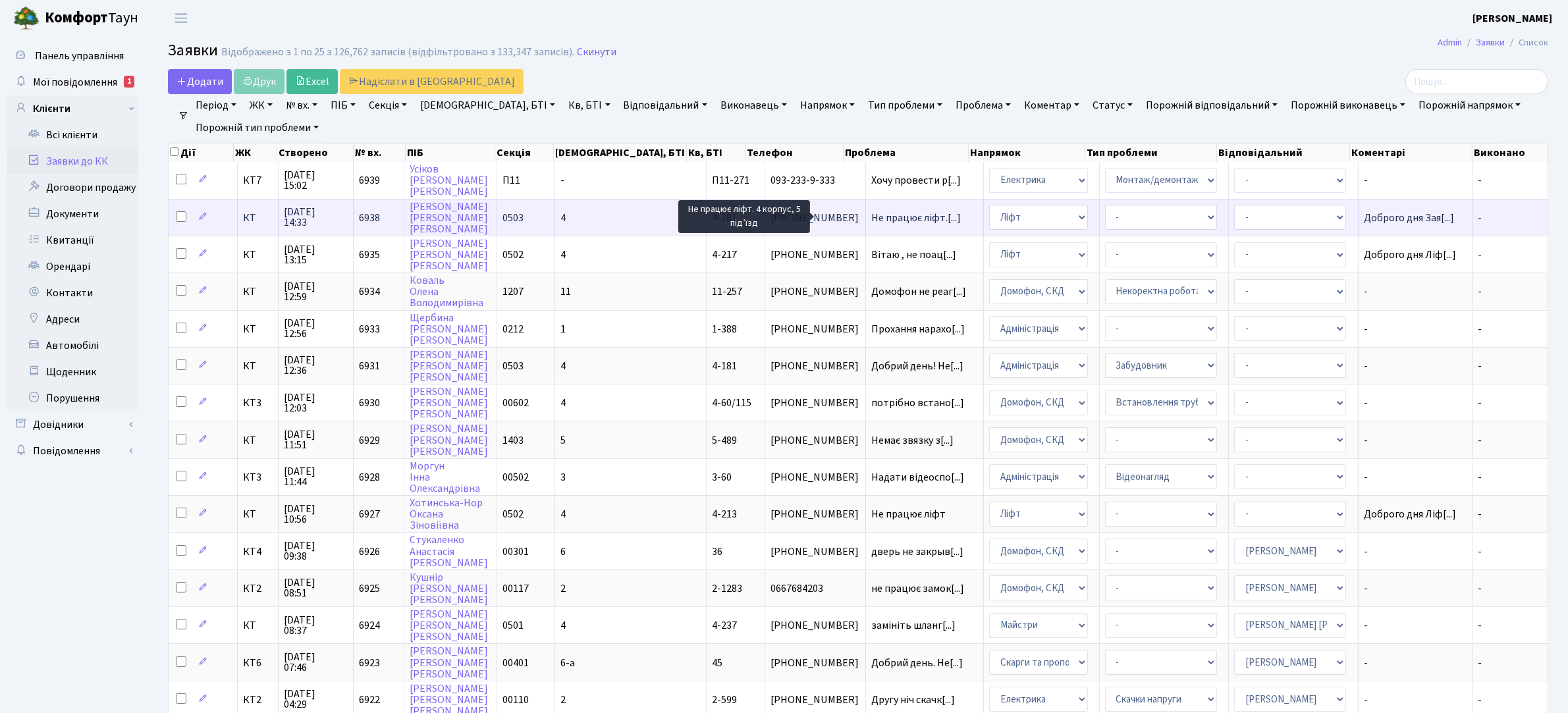
click at [871, 214] on span "Не працює ліфт.[...]" at bounding box center [916, 218] width 90 height 15
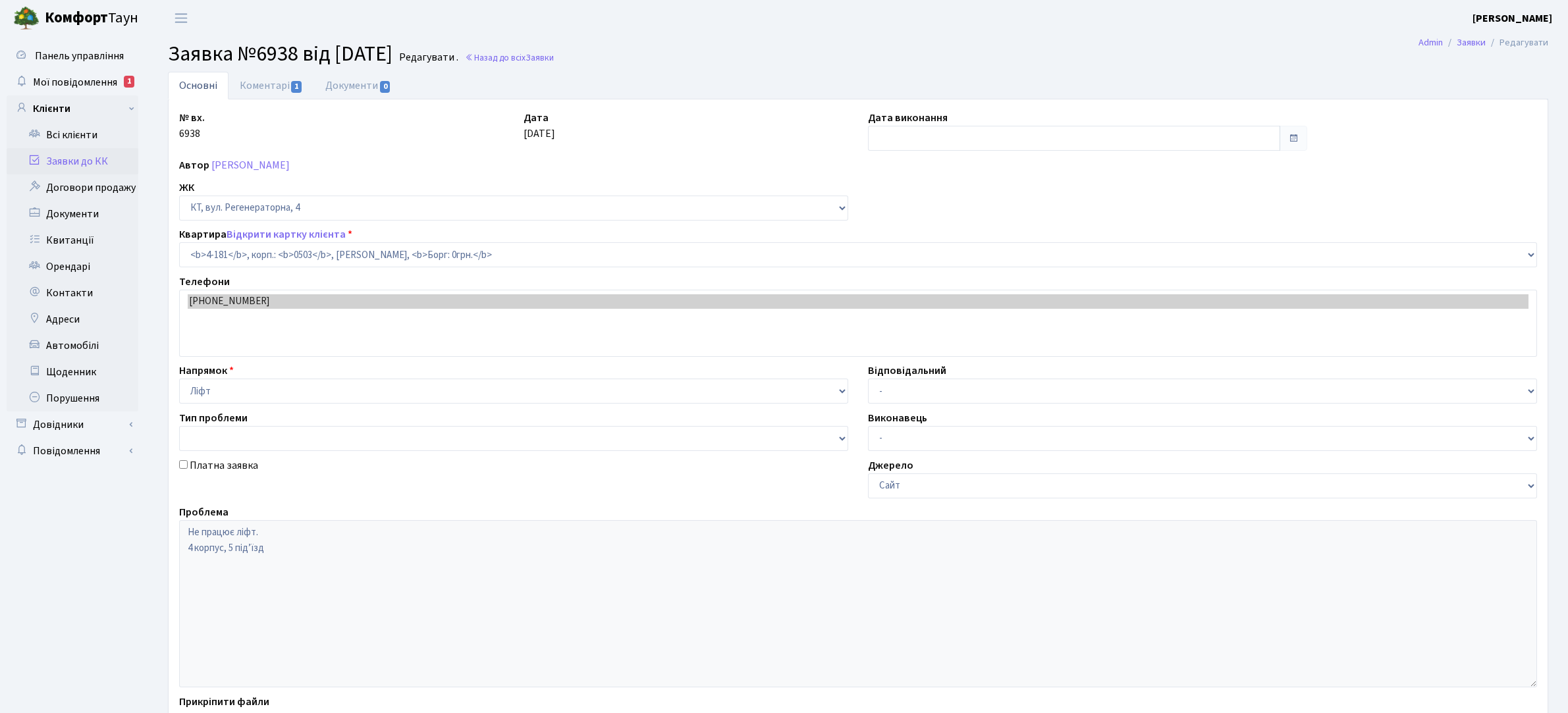
select select "1107"
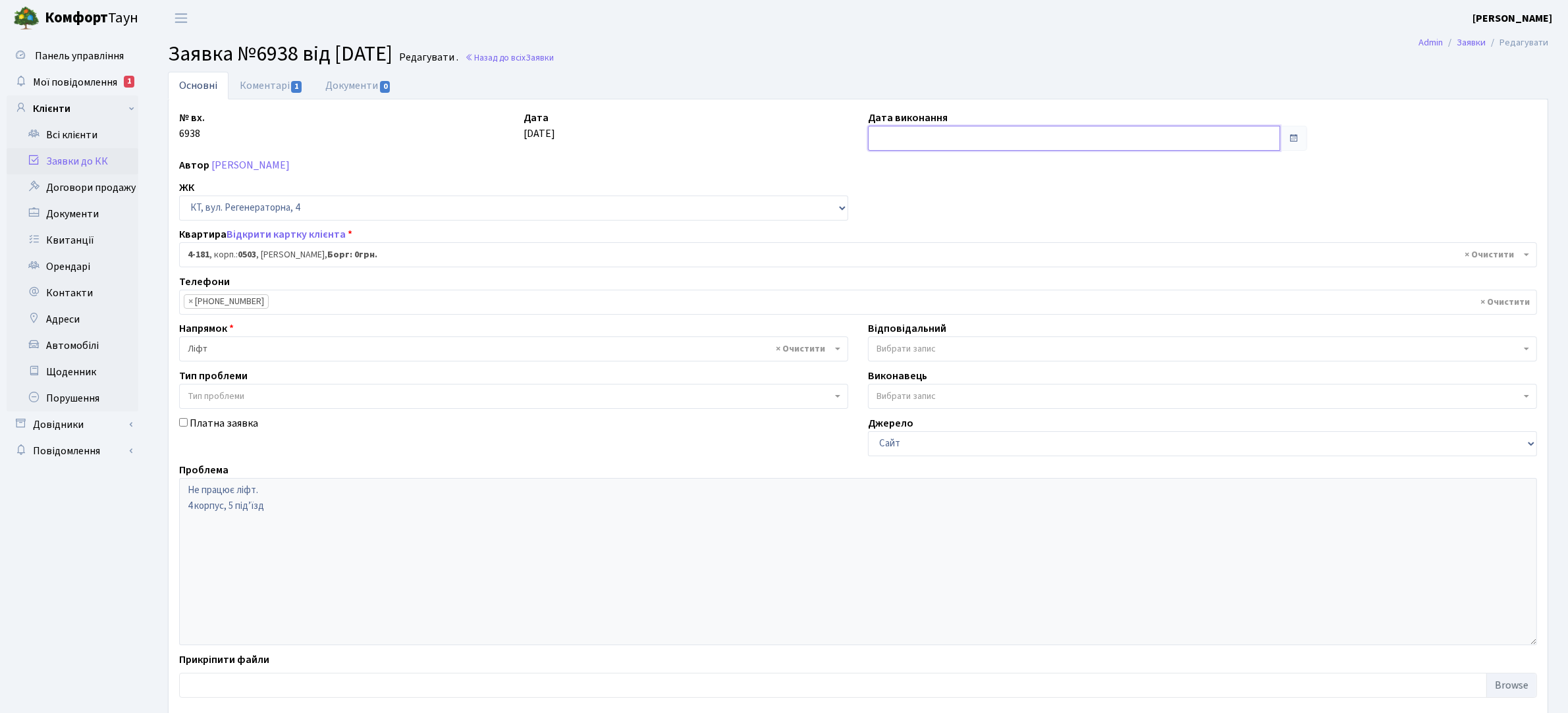
click at [896, 143] on input "text" at bounding box center [1074, 138] width 412 height 25
click at [921, 239] on td "13" at bounding box center [921, 245] width 20 height 20
type input "[DATE]"
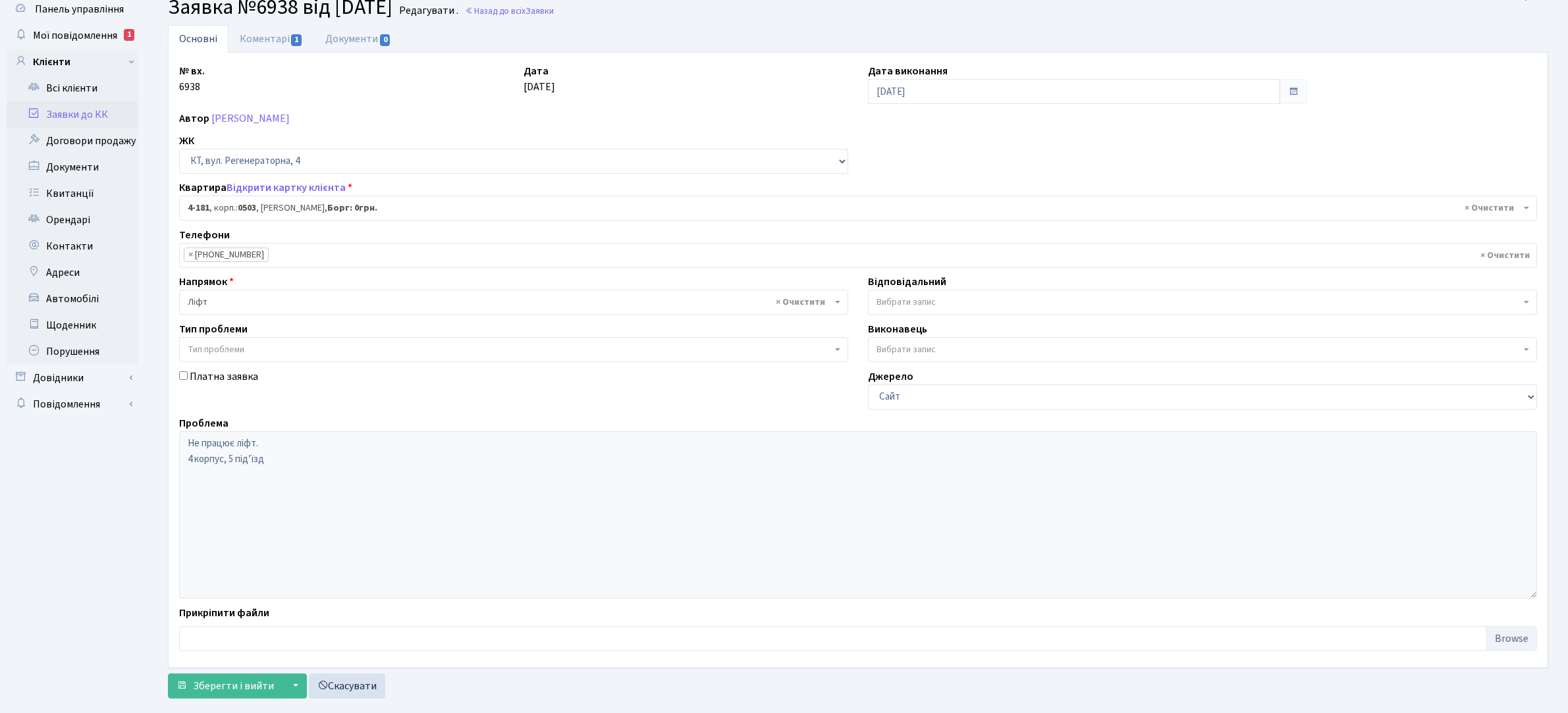
scroll to position [73, 0]
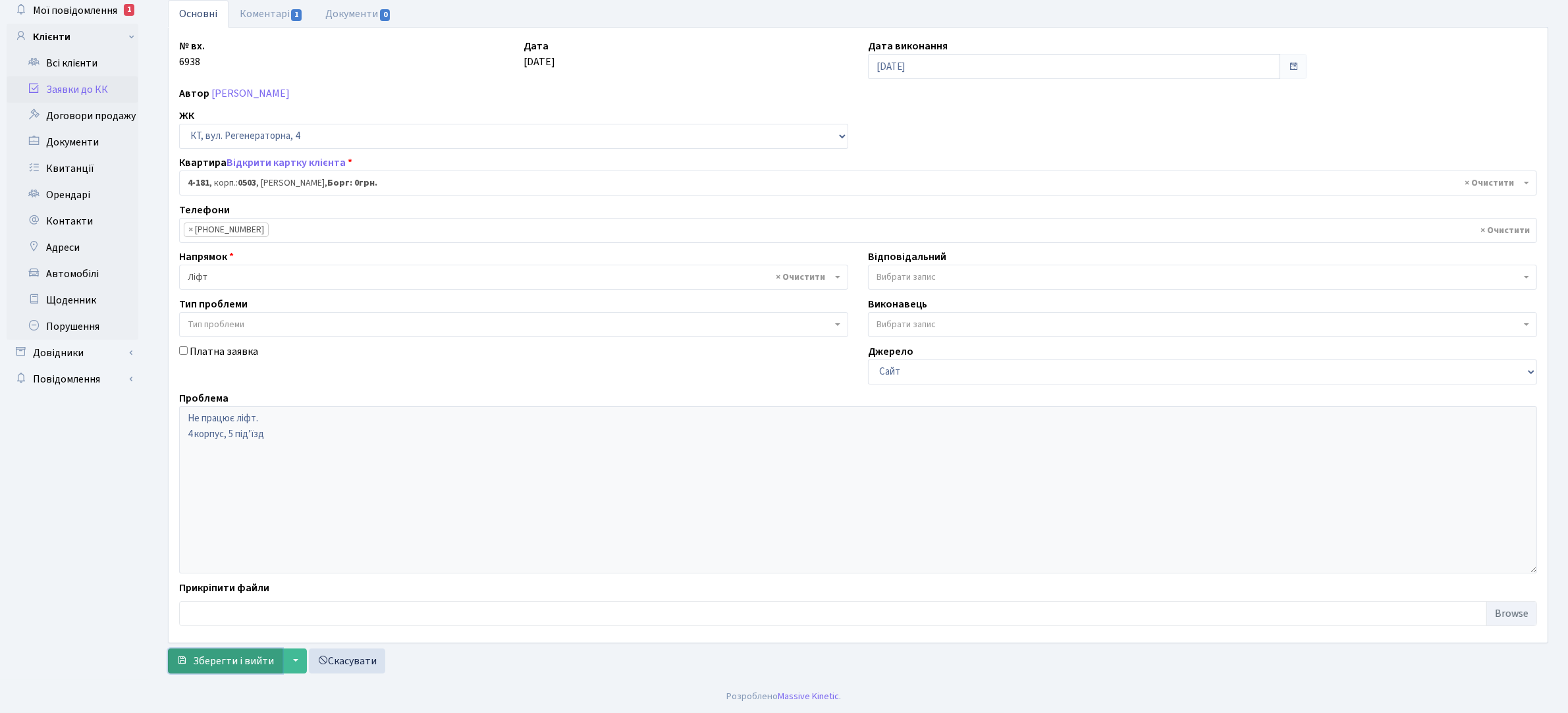
click at [249, 662] on span "Зберегти і вийти" at bounding box center [233, 660] width 81 height 15
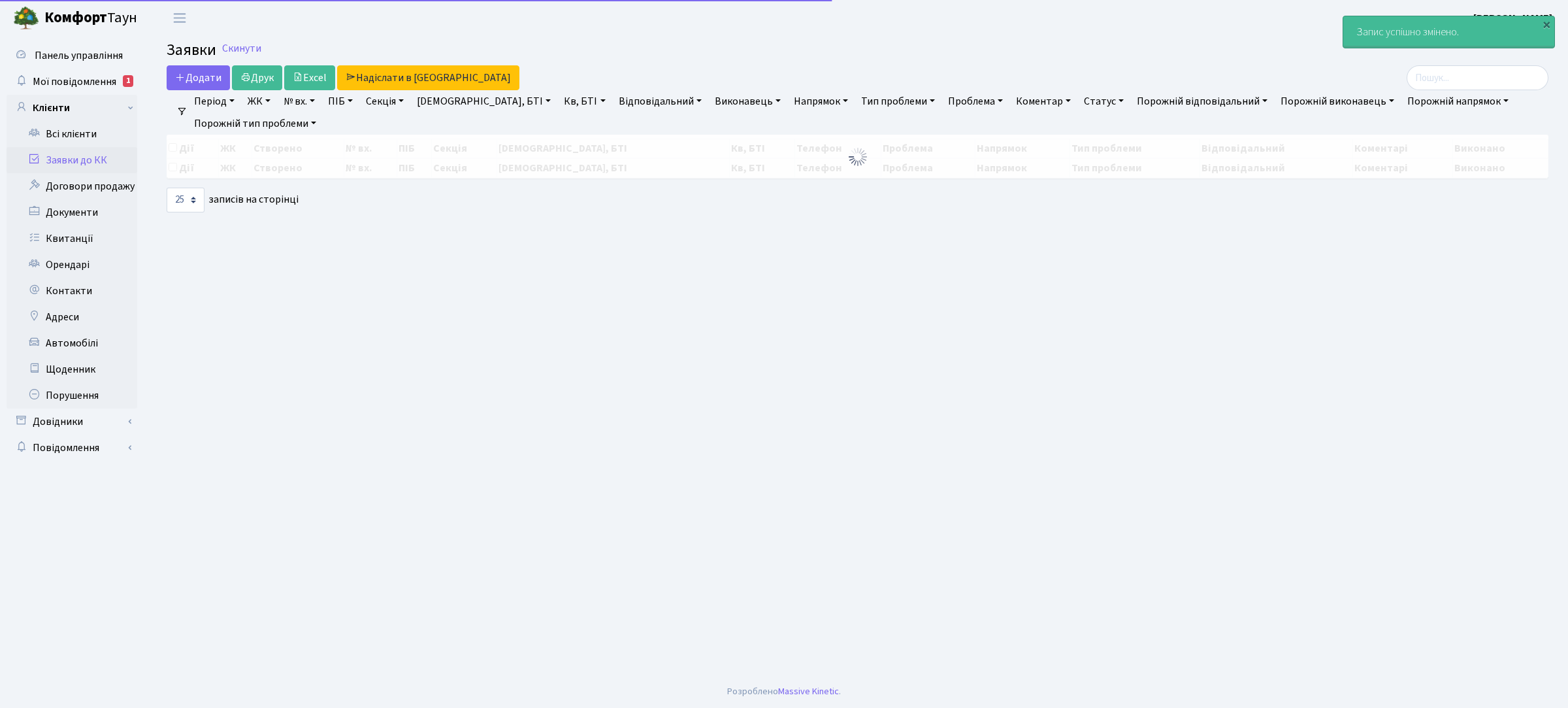
select select "25"
